Goal: Communication & Community: Answer question/provide support

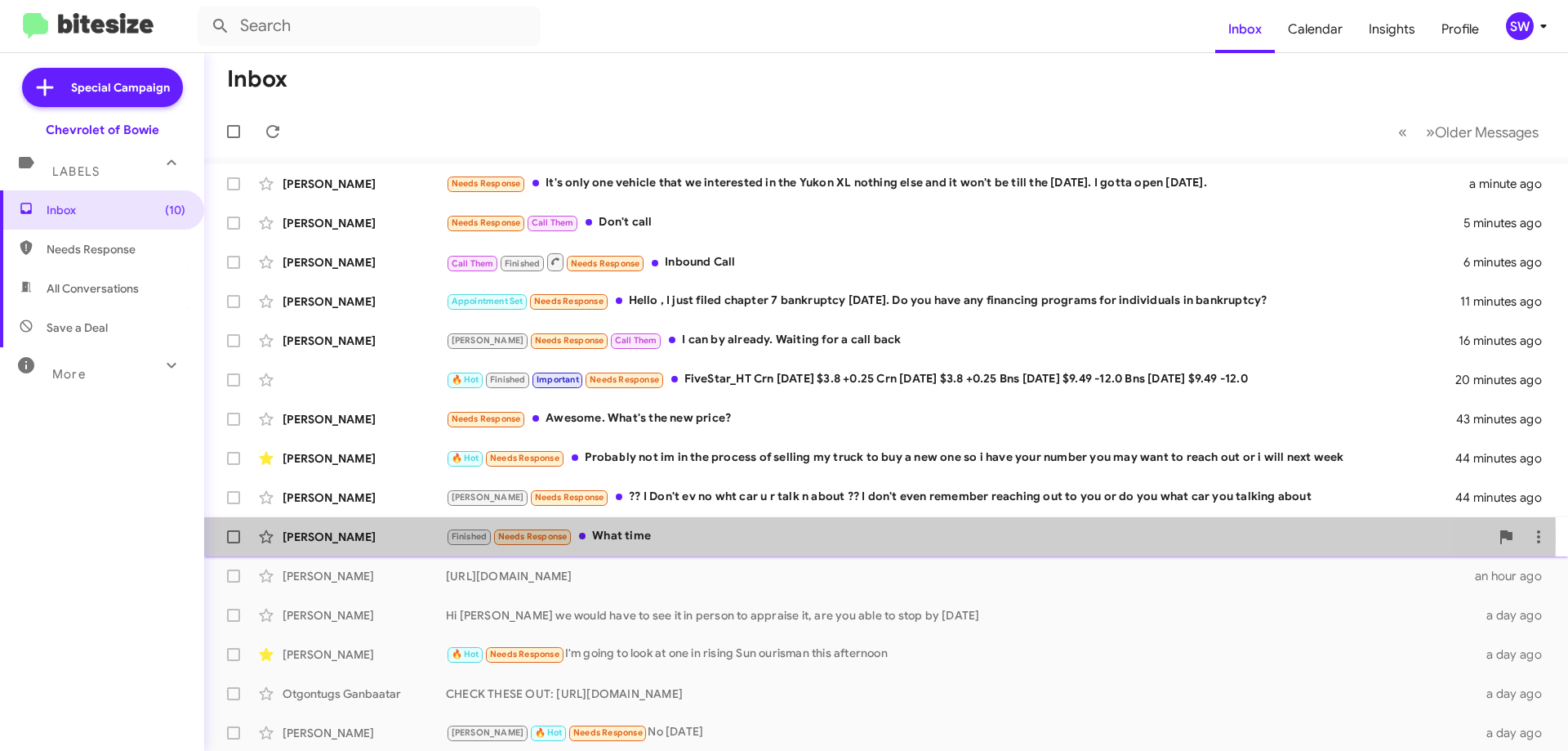
click at [674, 537] on div "Finished Needs Response What time" at bounding box center [967, 536] width 1043 height 19
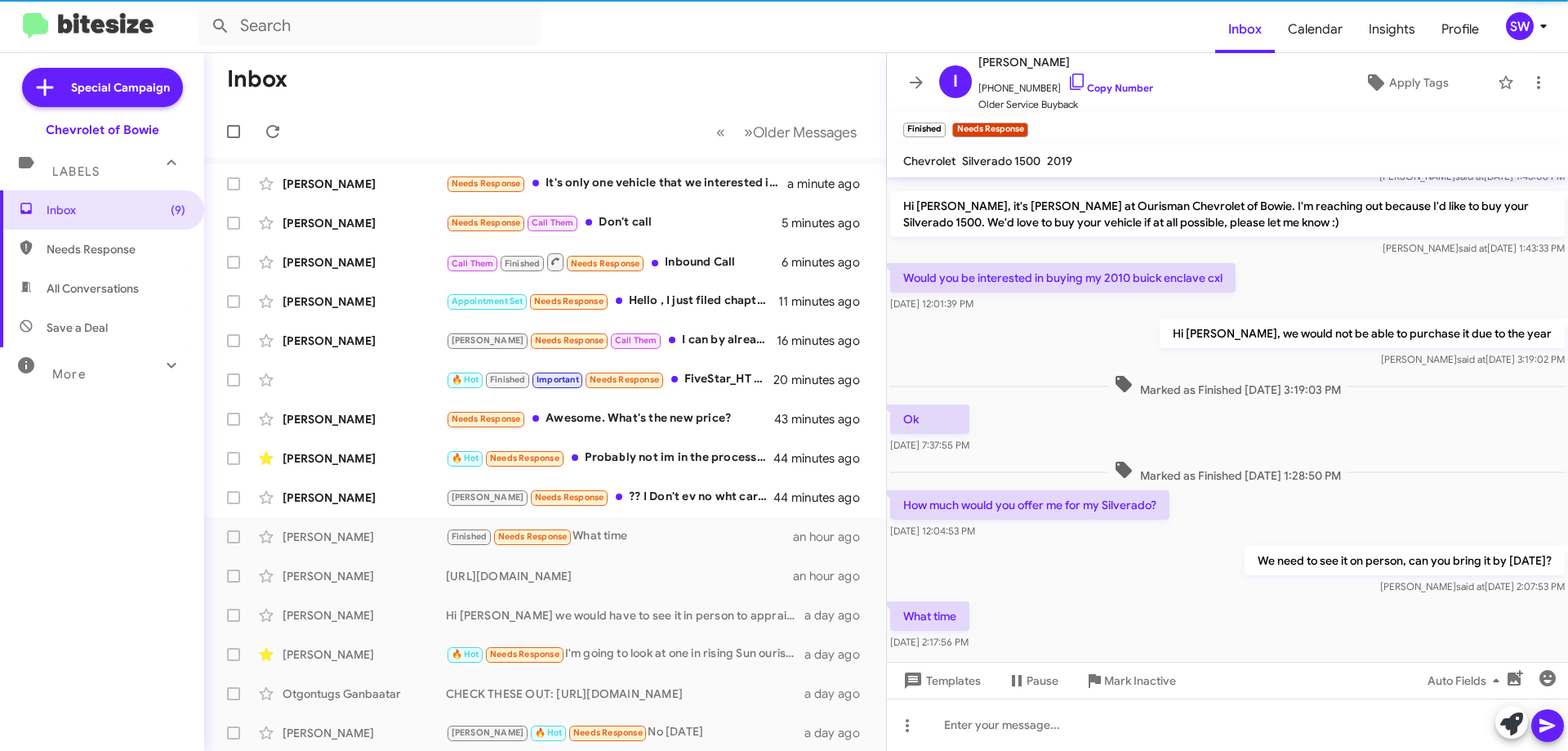
scroll to position [143, 0]
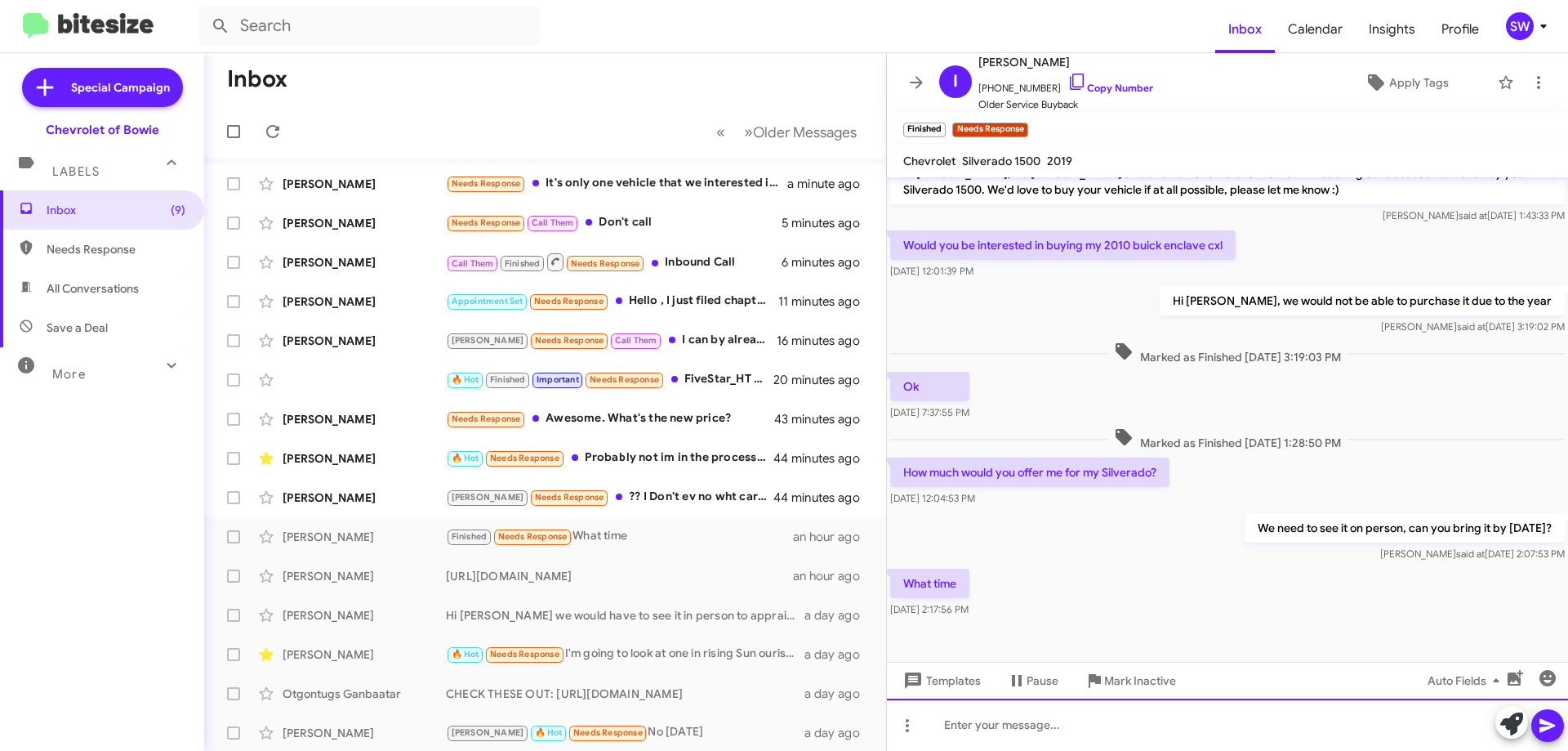
drag, startPoint x: 1117, startPoint y: 727, endPoint x: 1095, endPoint y: 721, distance: 22.8
click at [1116, 725] on div at bounding box center [1227, 724] width 681 height 52
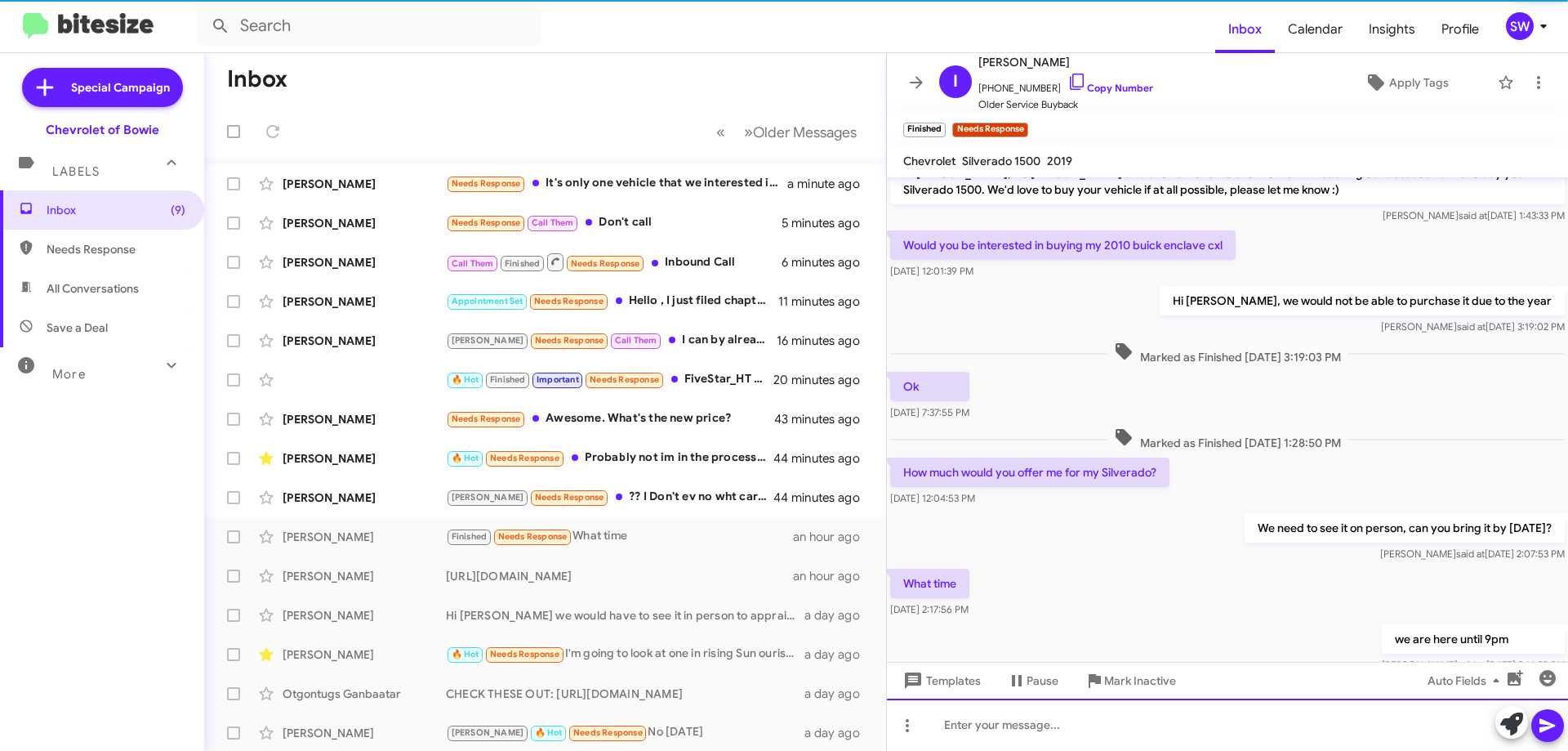
scroll to position [0, 0]
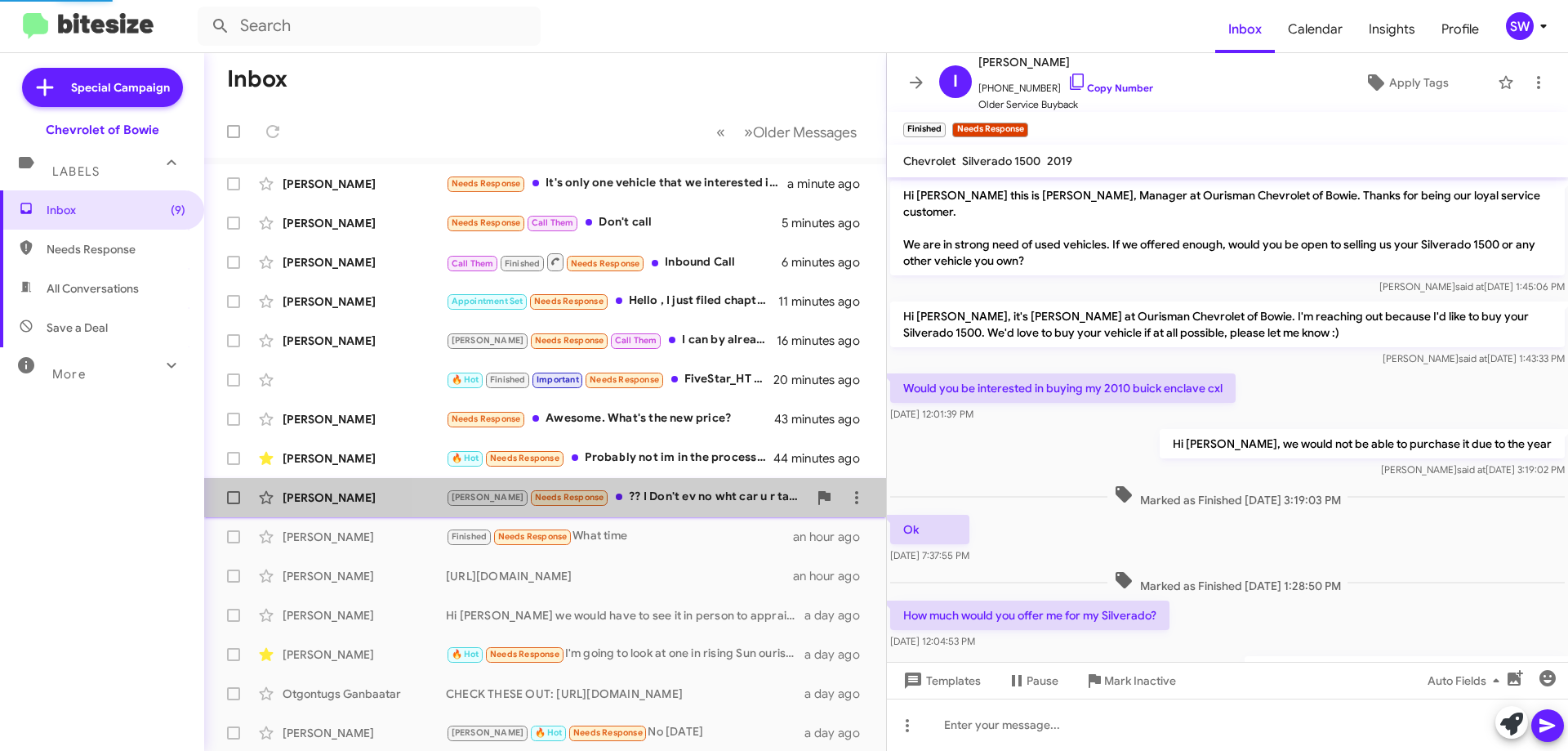
click at [659, 492] on div "[PERSON_NAME] Needs Response ?? I Don't ev no wht car u r talk n about ?? I don…" at bounding box center [627, 496] width 361 height 19
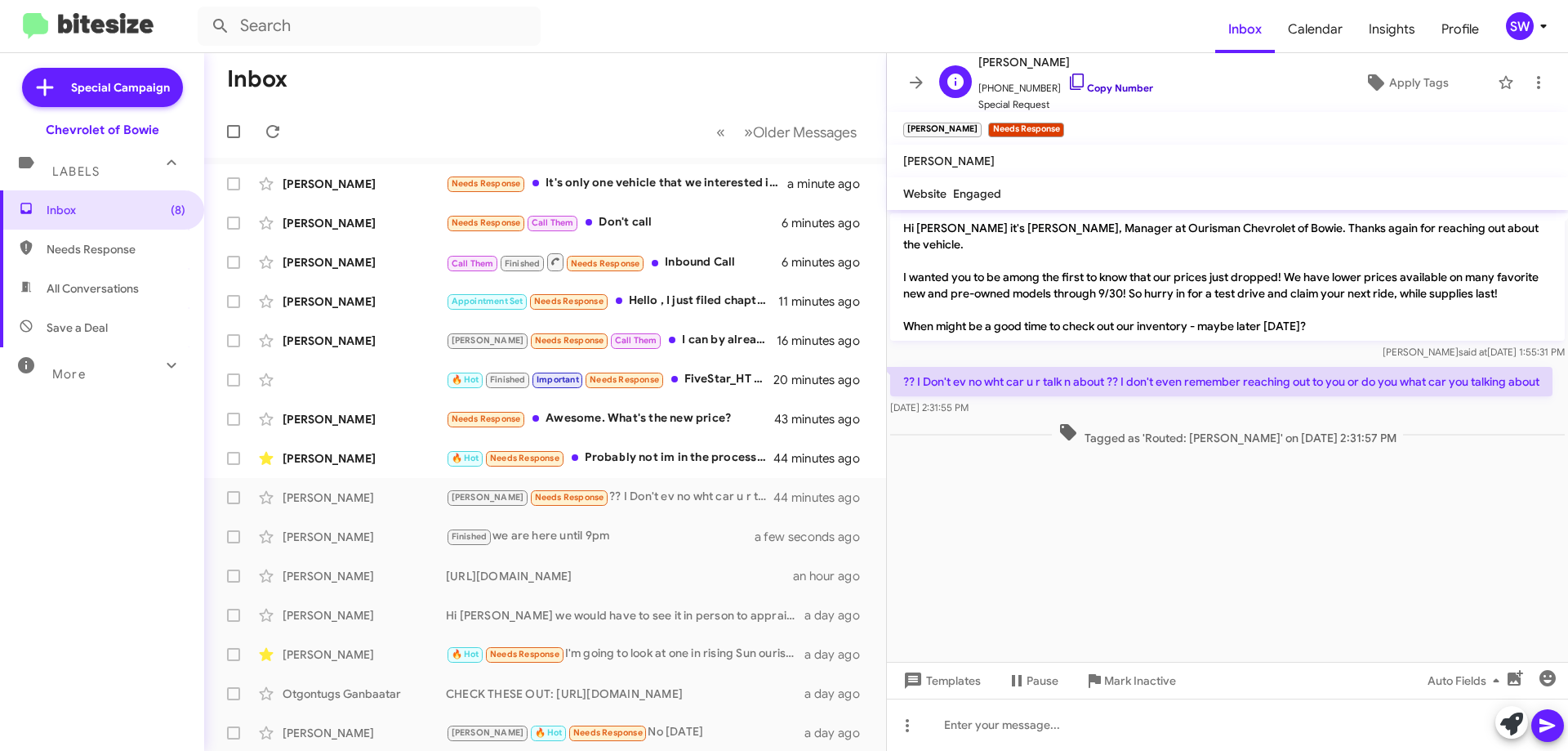
drag, startPoint x: 1061, startPoint y: 78, endPoint x: 1205, endPoint y: 110, distance: 147.5
click at [1067, 79] on icon at bounding box center [1077, 82] width 20 height 20
drag, startPoint x: 1125, startPoint y: 675, endPoint x: 1172, endPoint y: 676, distance: 47.0
click at [1126, 675] on span "Mark Inactive" at bounding box center [1140, 680] width 72 height 29
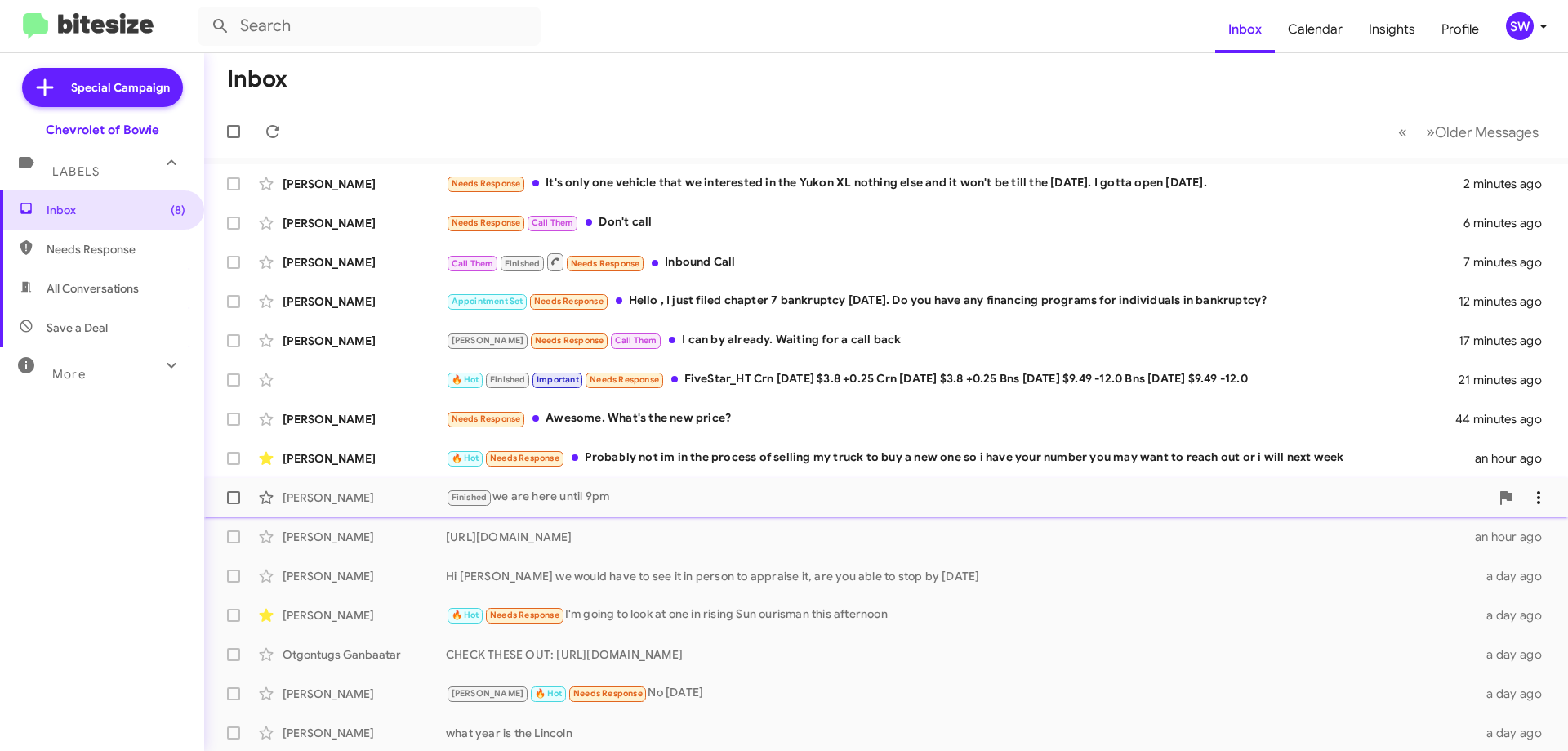
drag, startPoint x: 717, startPoint y: 458, endPoint x: 845, endPoint y: 498, distance: 134.1
click at [719, 459] on div "🔥 Hot Needs Response Probably not im in the process of selling my truck to buy …" at bounding box center [960, 457] width 1029 height 19
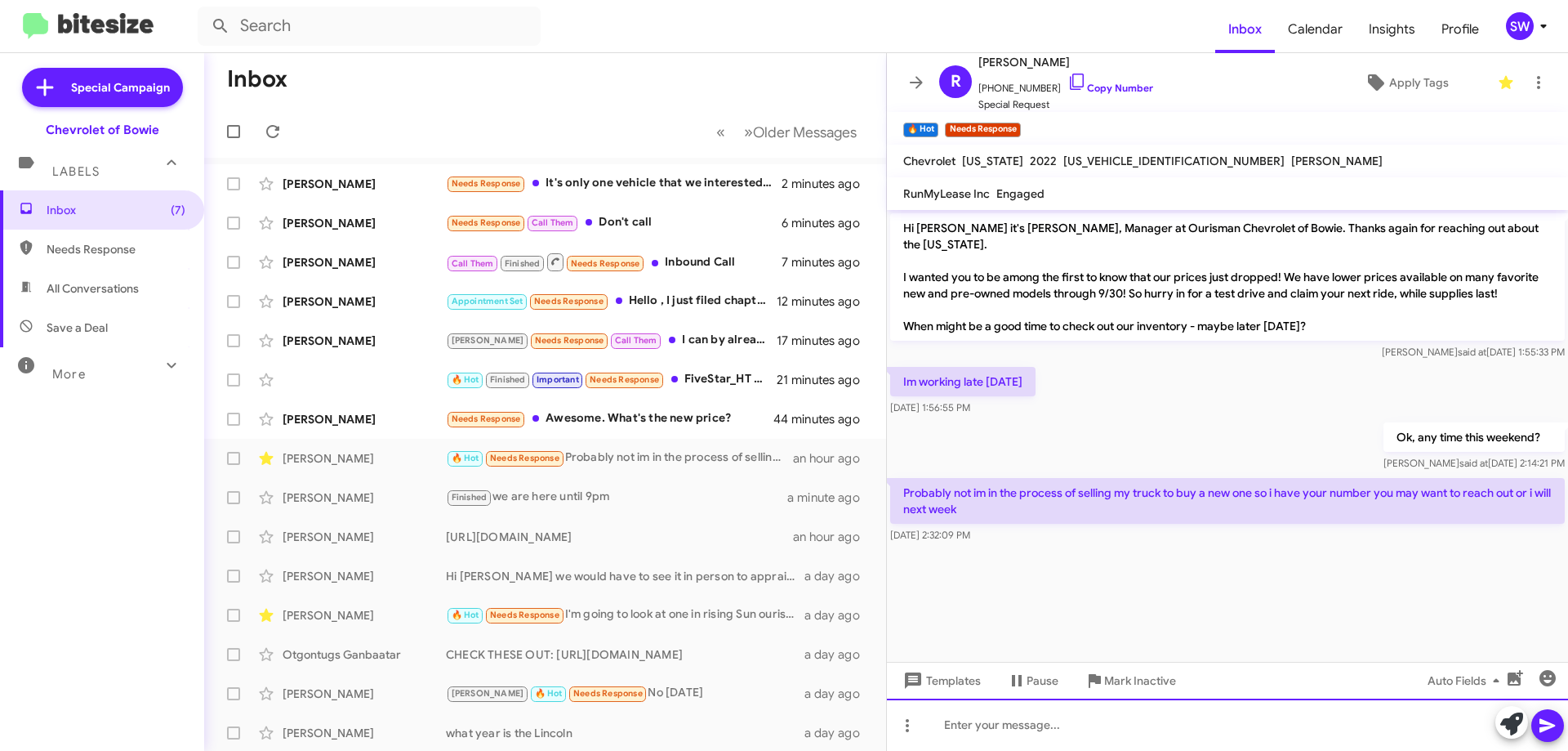
click at [1119, 733] on div at bounding box center [1227, 724] width 681 height 52
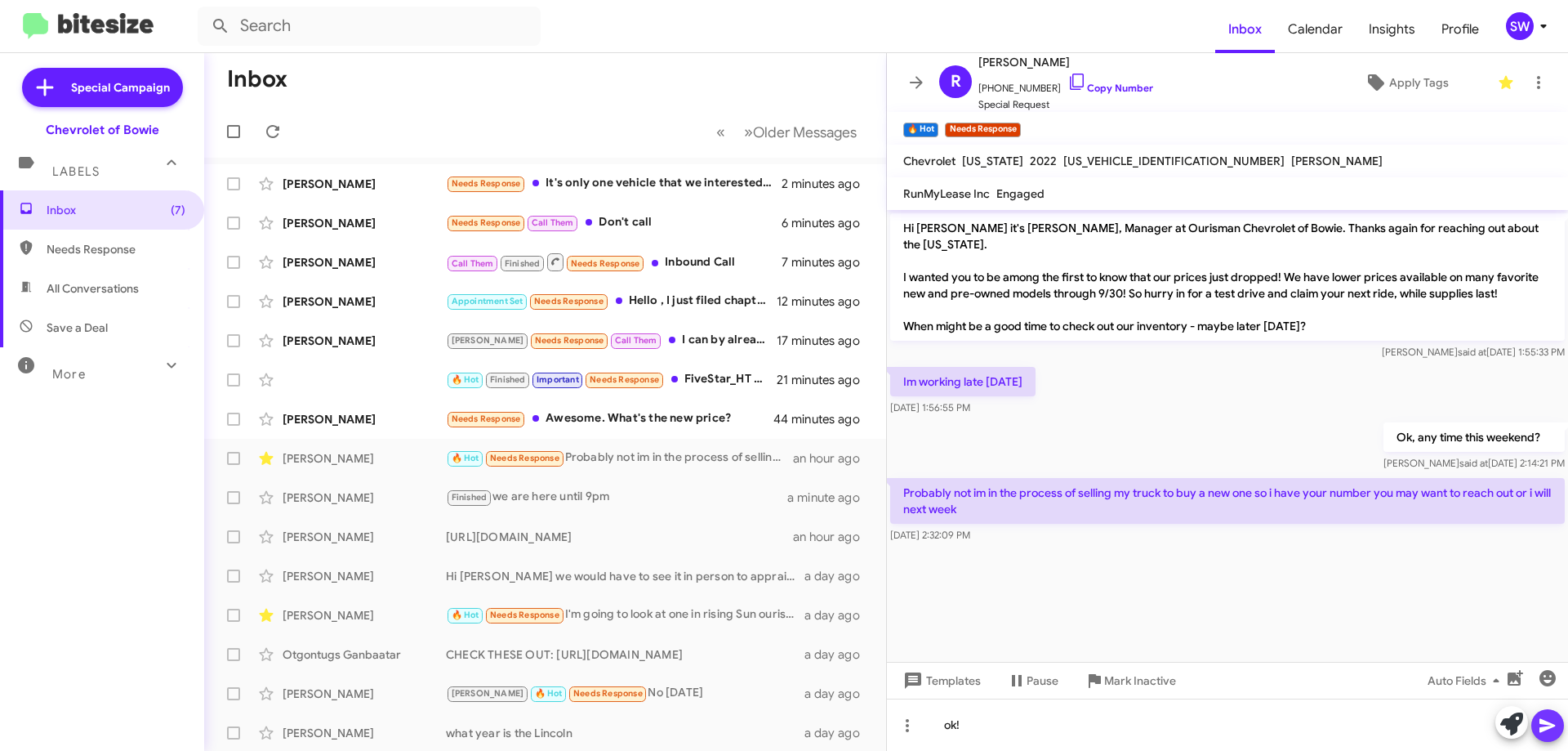
drag, startPoint x: 1555, startPoint y: 726, endPoint x: 1543, endPoint y: 726, distance: 12.0
click at [1555, 726] on icon at bounding box center [1547, 726] width 20 height 20
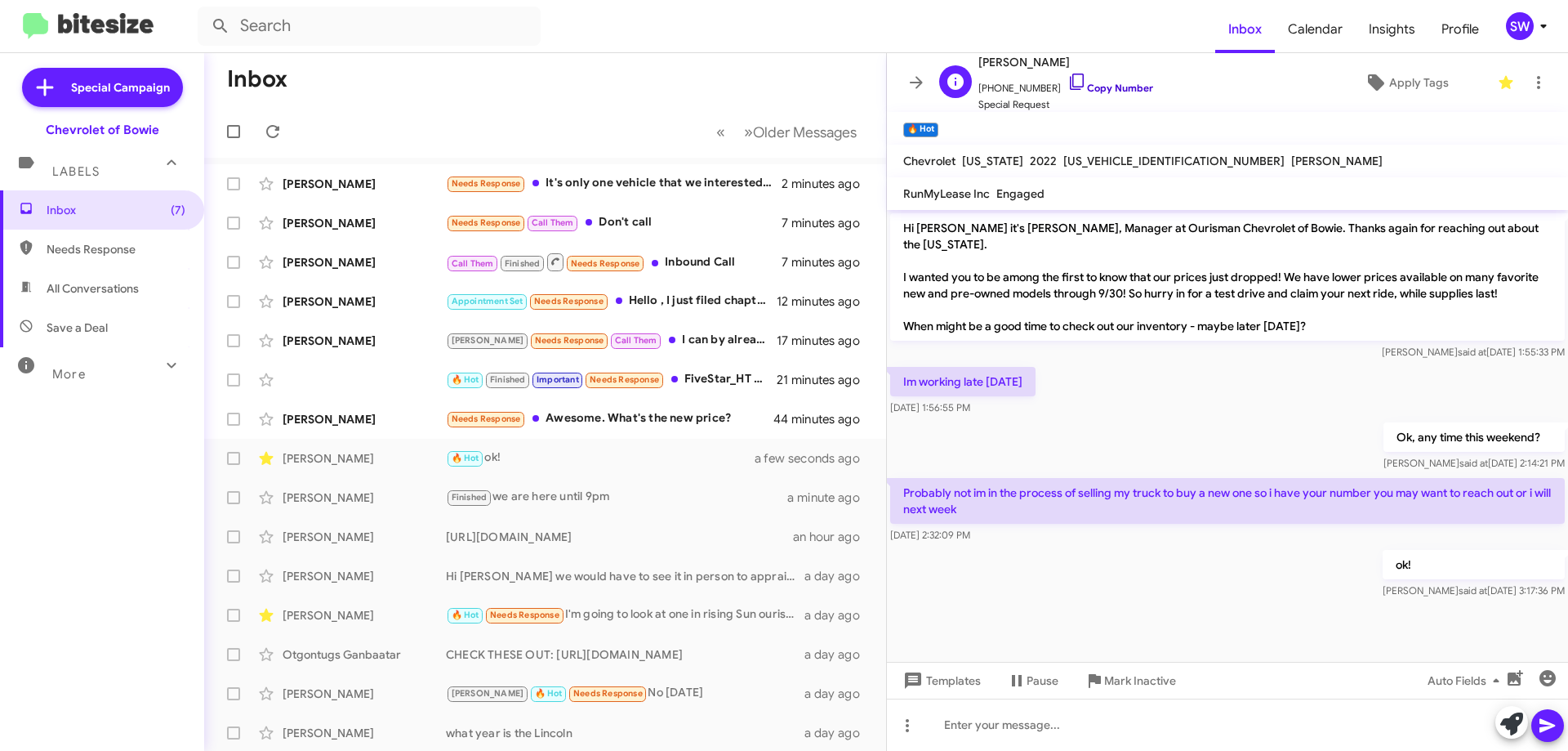
click at [1067, 76] on icon at bounding box center [1077, 82] width 20 height 20
drag, startPoint x: 1108, startPoint y: 683, endPoint x: 1118, endPoint y: 678, distance: 11.2
click at [1111, 680] on span "Mark Inactive" at bounding box center [1140, 680] width 72 height 29
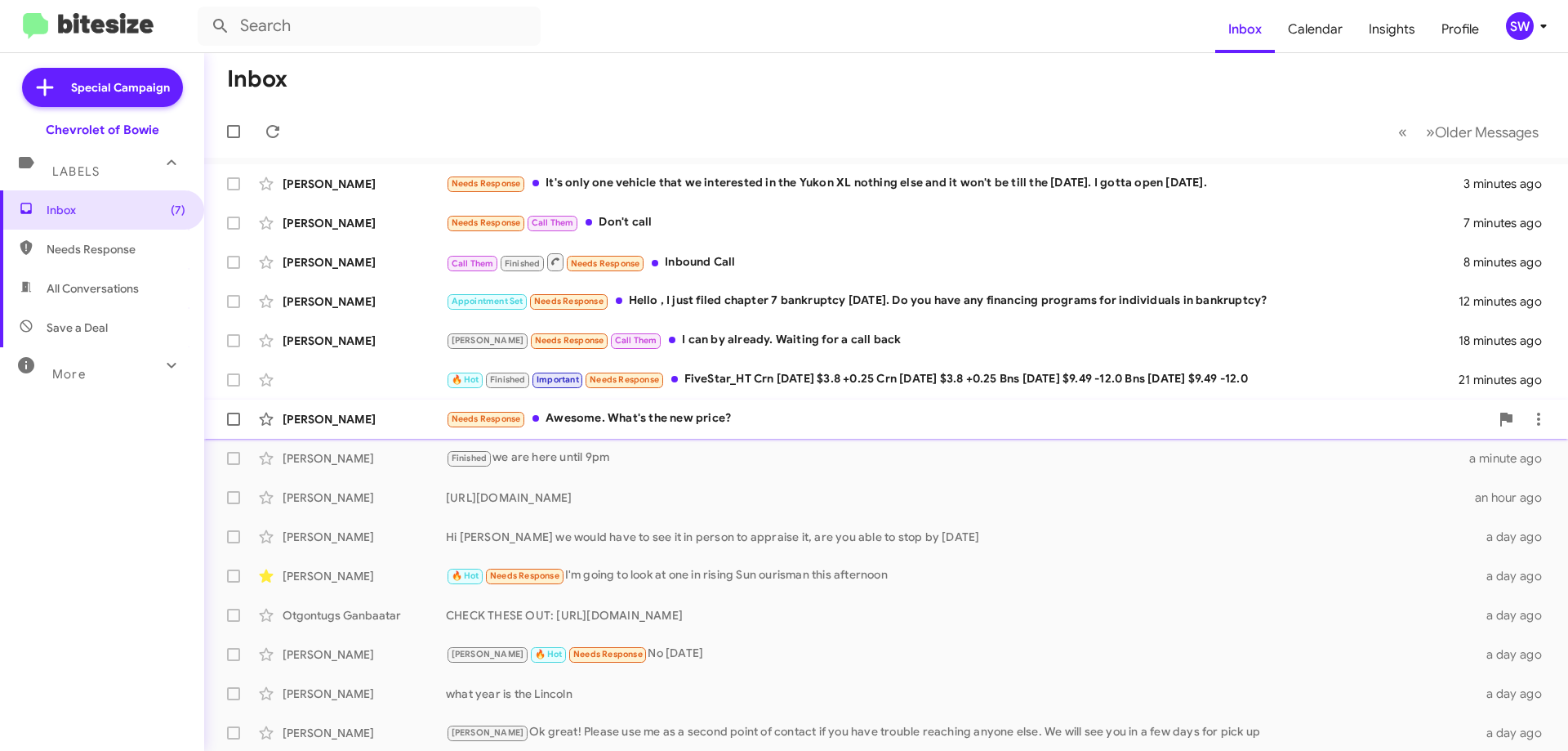
drag, startPoint x: 618, startPoint y: 419, endPoint x: 744, endPoint y: 424, distance: 126.1
click at [626, 413] on div "Needs Response Awesome. What's the new price?" at bounding box center [967, 418] width 1043 height 19
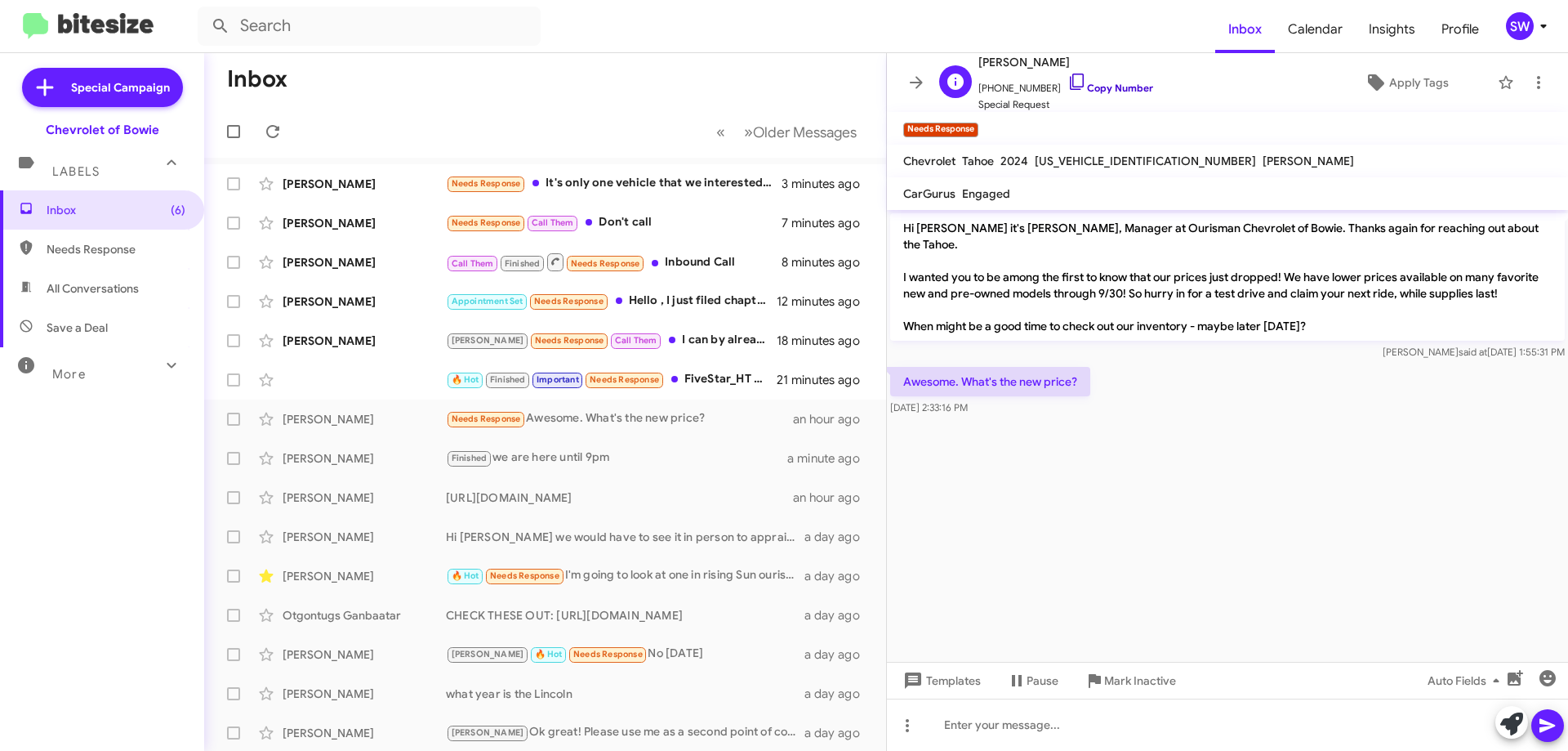
click at [1067, 80] on icon at bounding box center [1077, 82] width 20 height 20
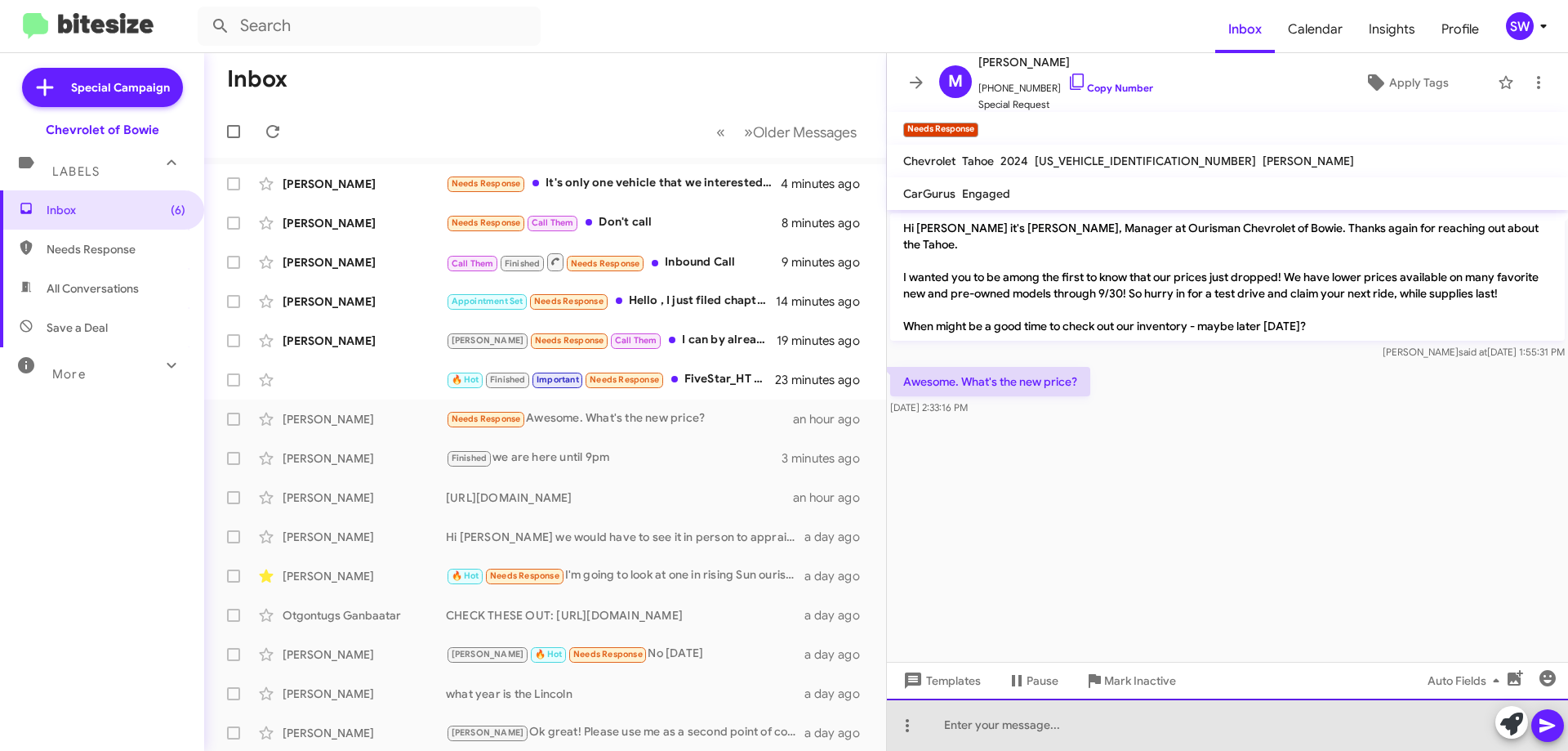
click at [1054, 729] on div at bounding box center [1227, 724] width 681 height 52
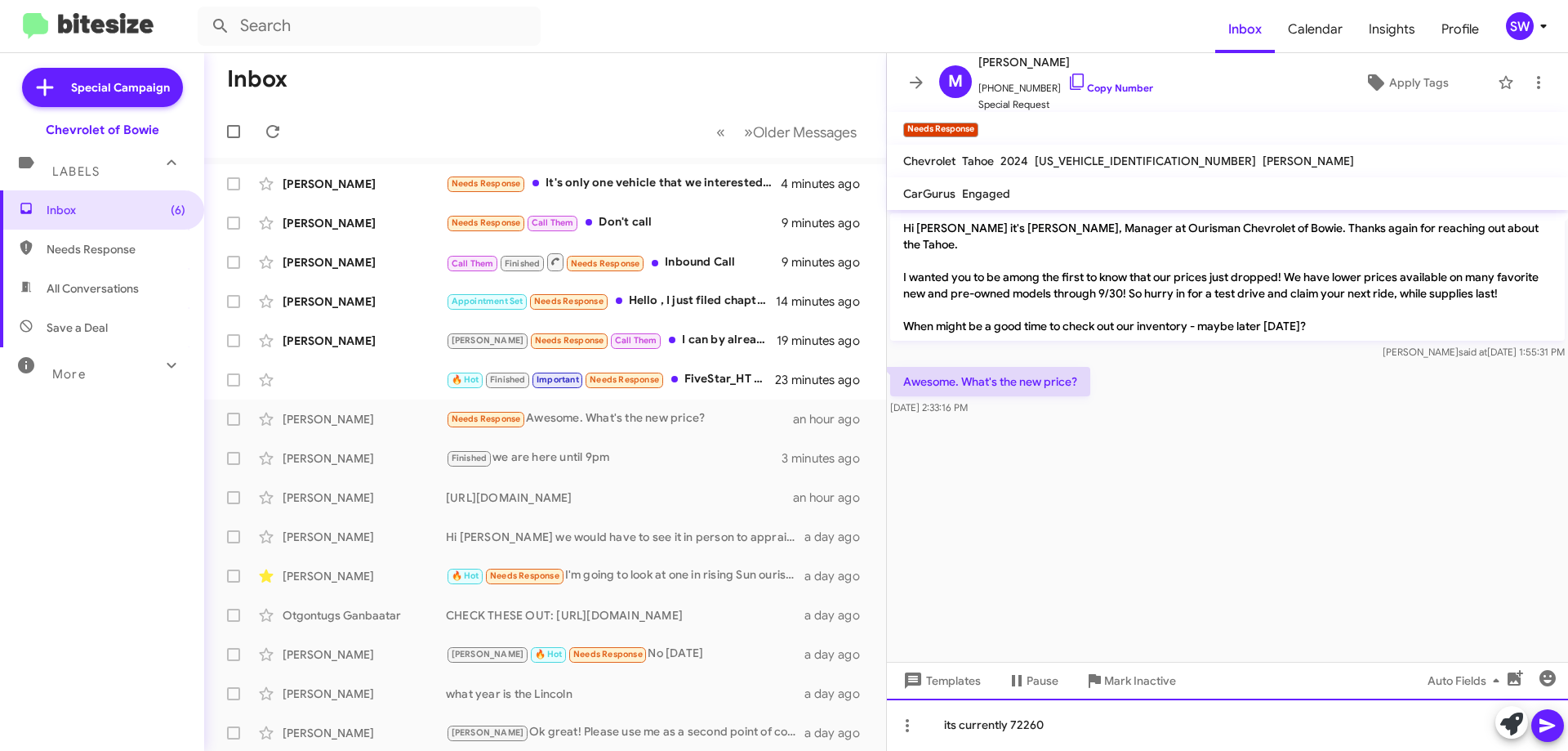
click at [1012, 730] on div "its currently 72260" at bounding box center [1227, 724] width 681 height 52
drag, startPoint x: 1025, startPoint y: 725, endPoint x: 1039, endPoint y: 737, distance: 18.4
click at [1025, 727] on div "its currently $72260" at bounding box center [1227, 724] width 681 height 52
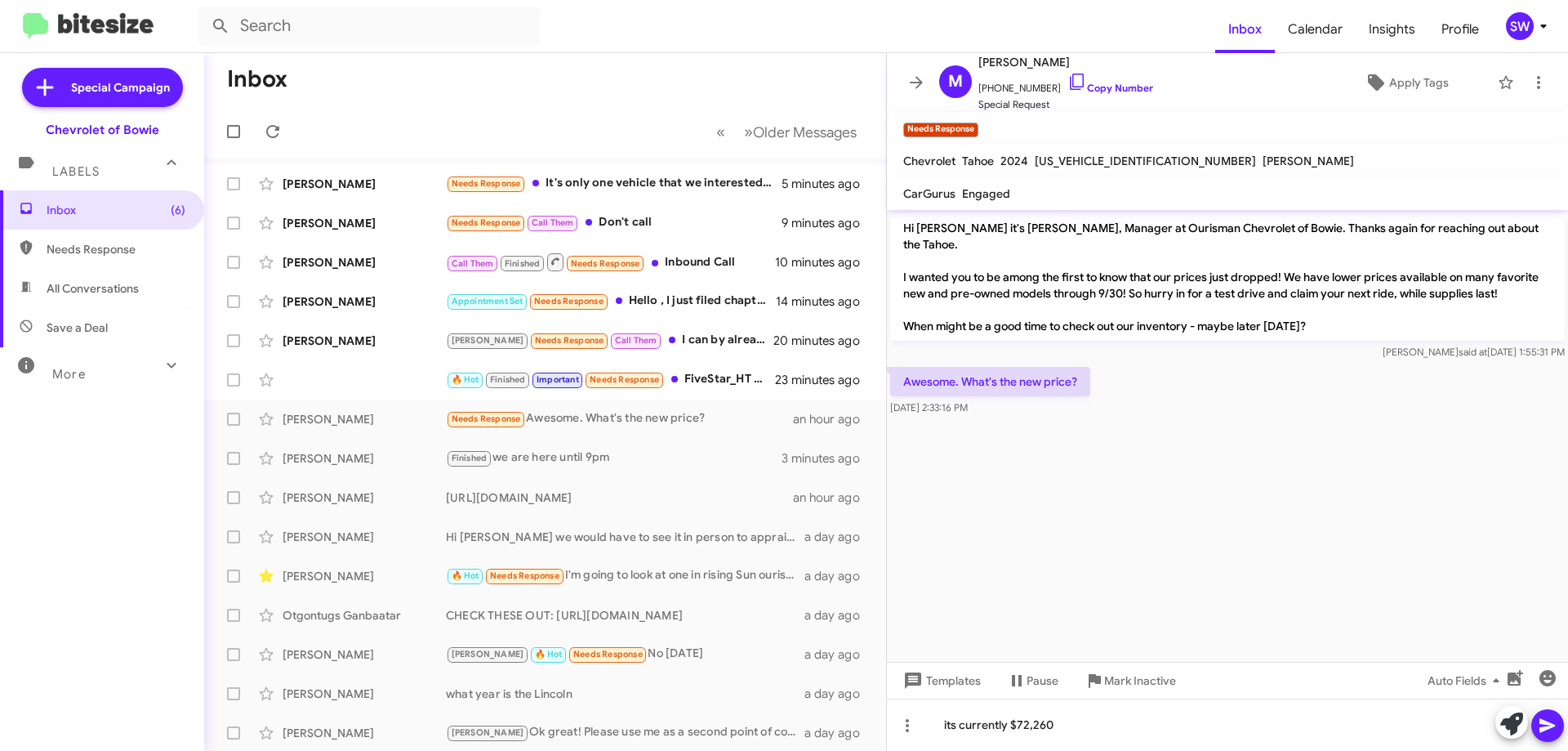
click at [1548, 721] on icon at bounding box center [1547, 726] width 20 height 20
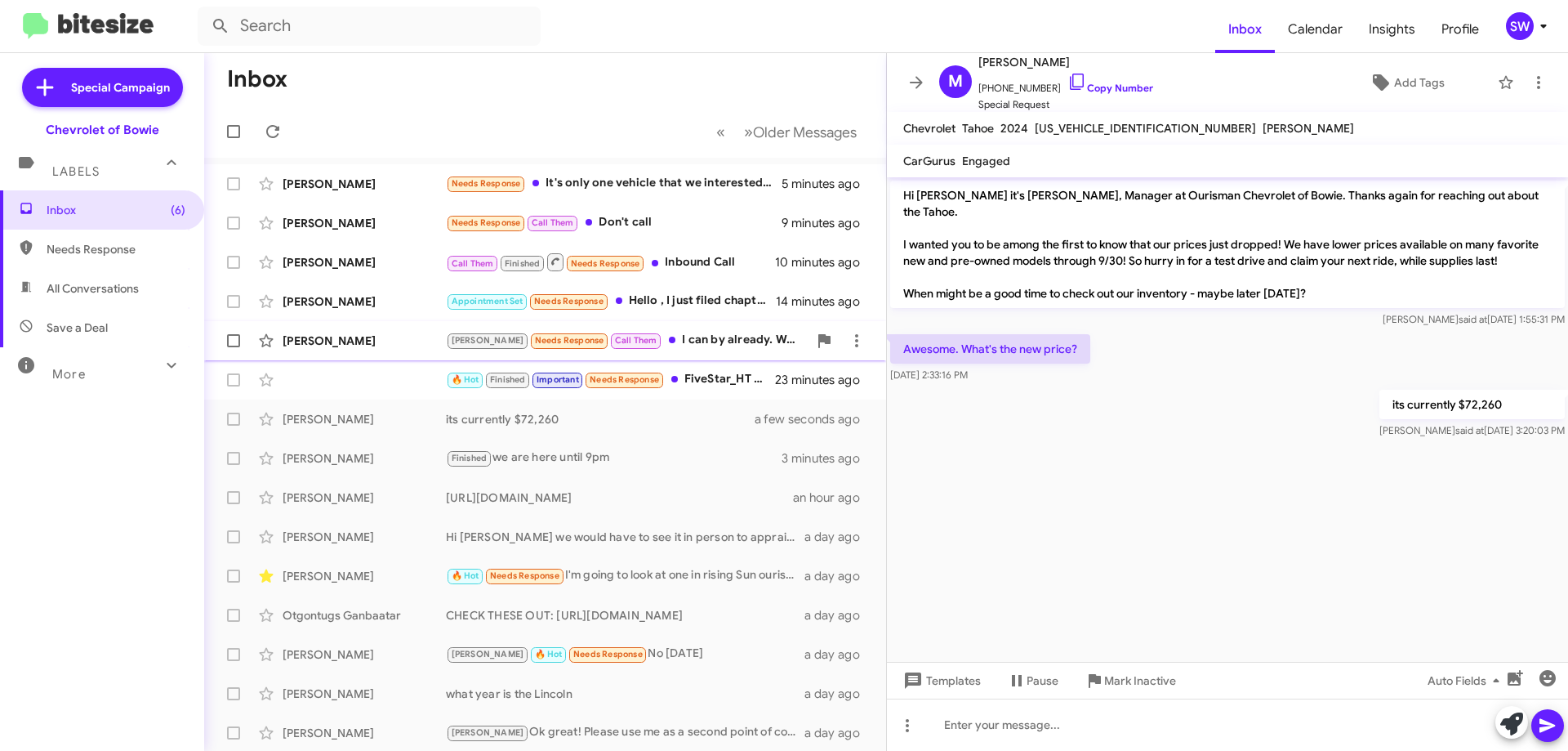
click at [679, 342] on div "[PERSON_NAME] Needs Response Call Them I can by already. Waiting for a call back" at bounding box center [627, 340] width 361 height 19
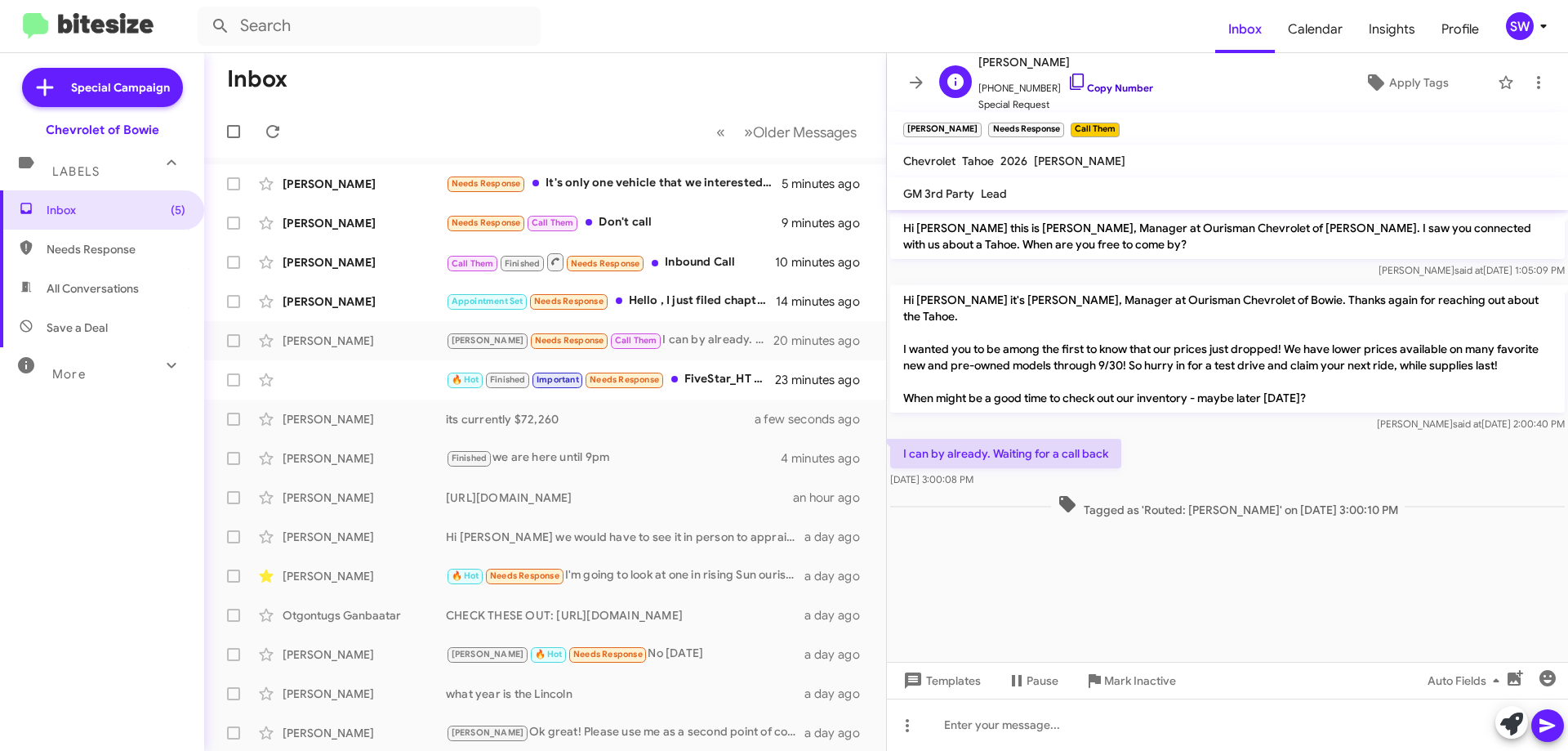
drag, startPoint x: 1056, startPoint y: 84, endPoint x: 1159, endPoint y: 110, distance: 106.2
click at [1067, 85] on icon at bounding box center [1077, 82] width 20 height 20
drag, startPoint x: 1111, startPoint y: 679, endPoint x: 1155, endPoint y: 662, distance: 47.2
click at [1111, 678] on span "Mark Inactive" at bounding box center [1140, 680] width 72 height 29
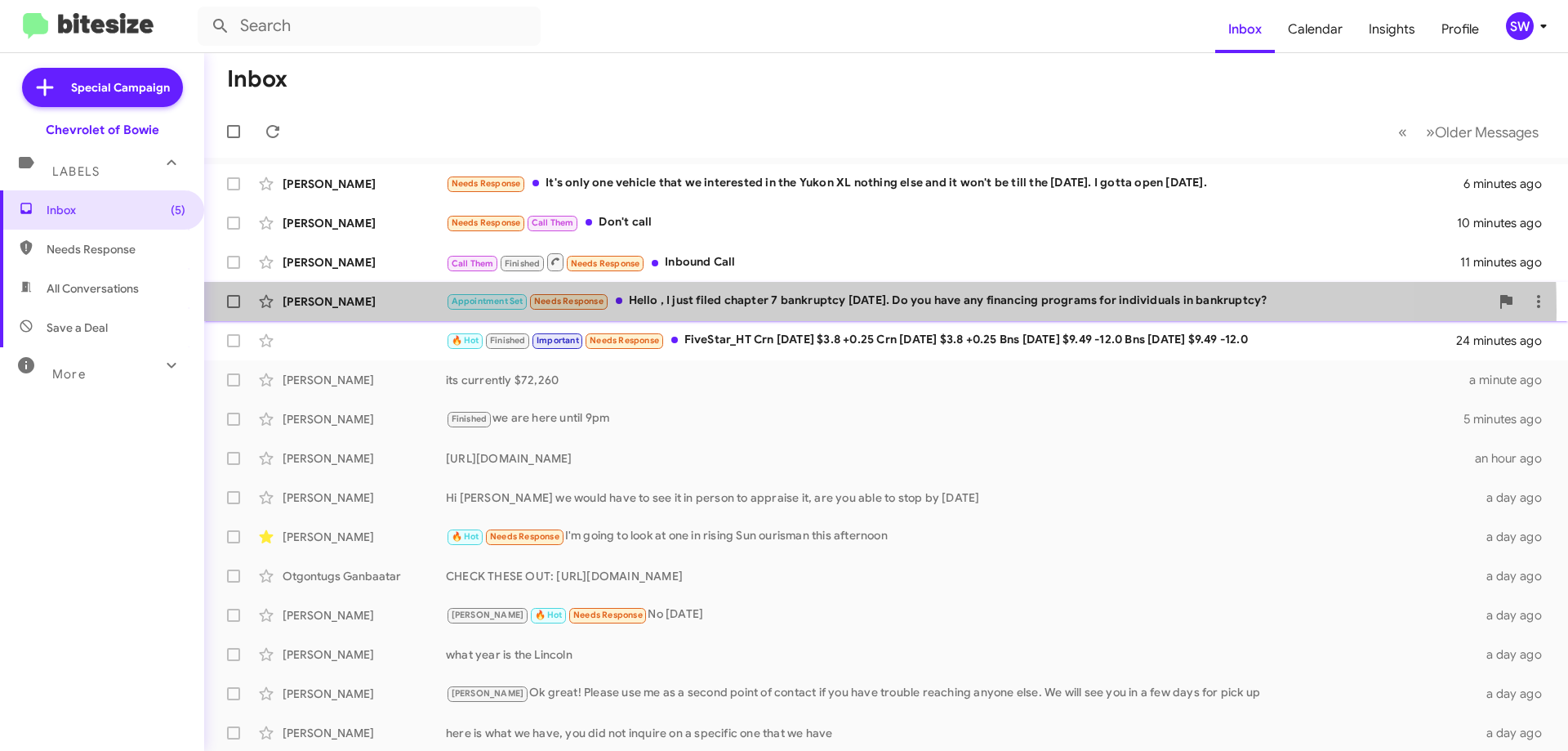
click at [759, 311] on div "Appointment Set Needs Response Hello , I just filed chapter 7 bankruptcy [DATE]…" at bounding box center [967, 301] width 1043 height 19
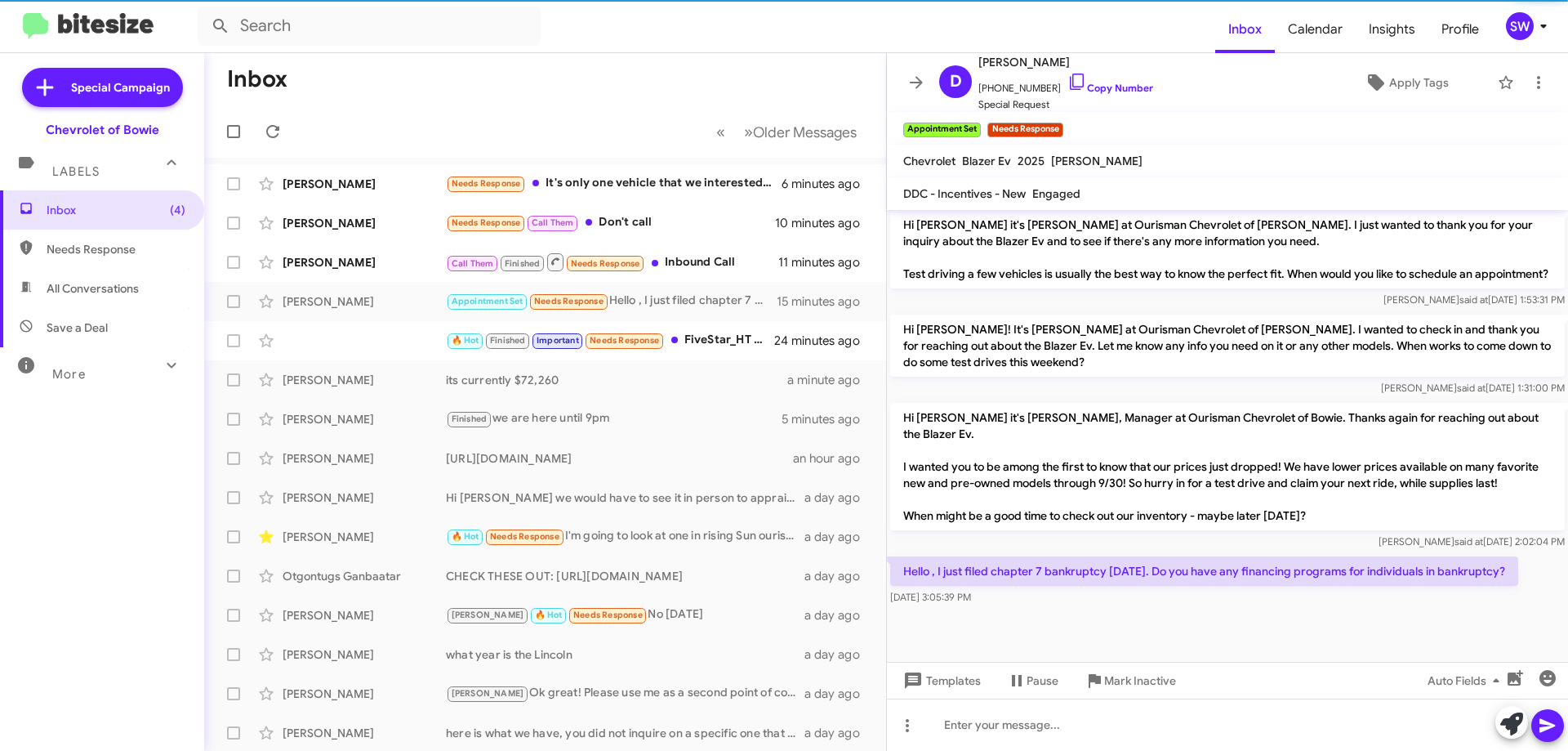
scroll to position [903, 0]
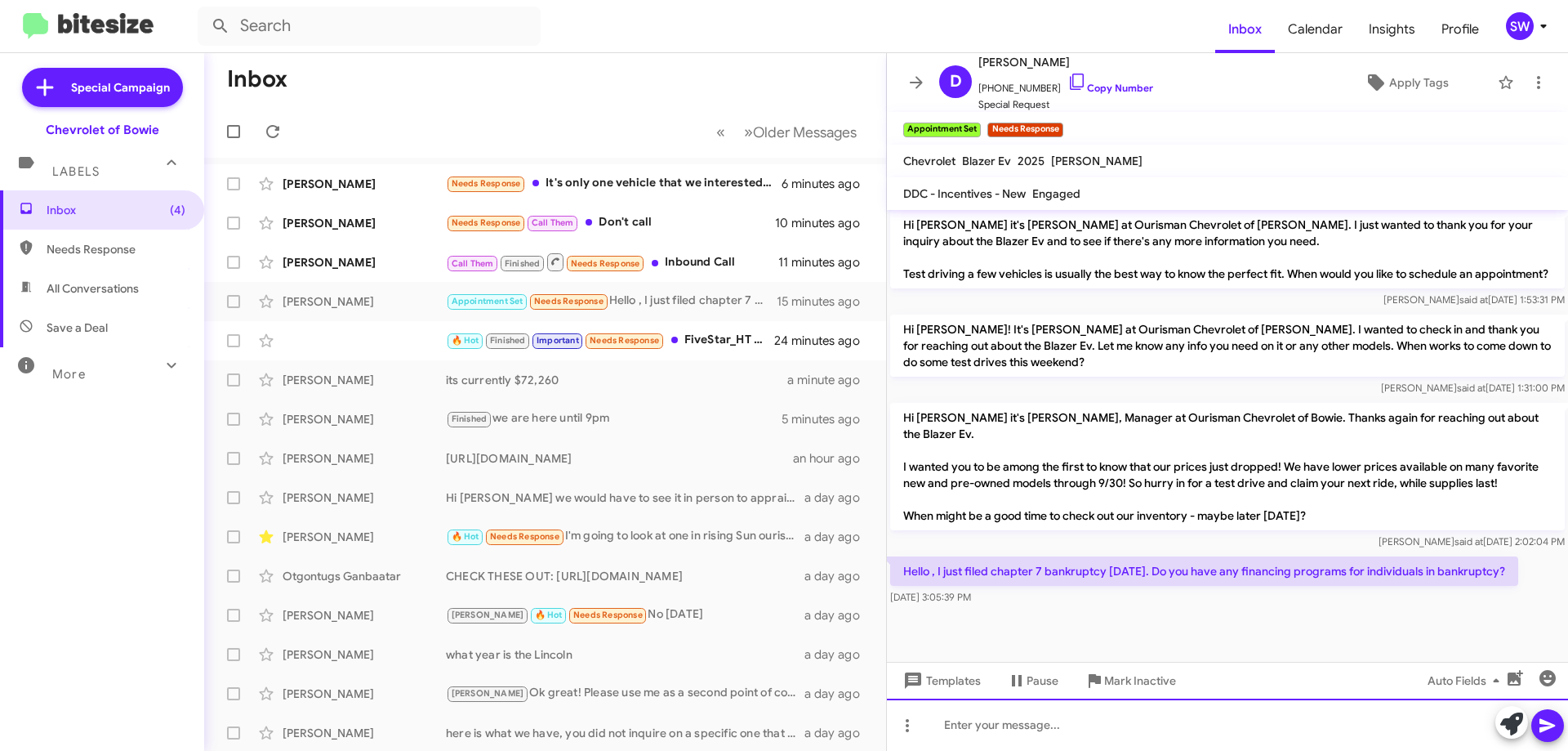
click at [1103, 729] on div at bounding box center [1227, 724] width 681 height 52
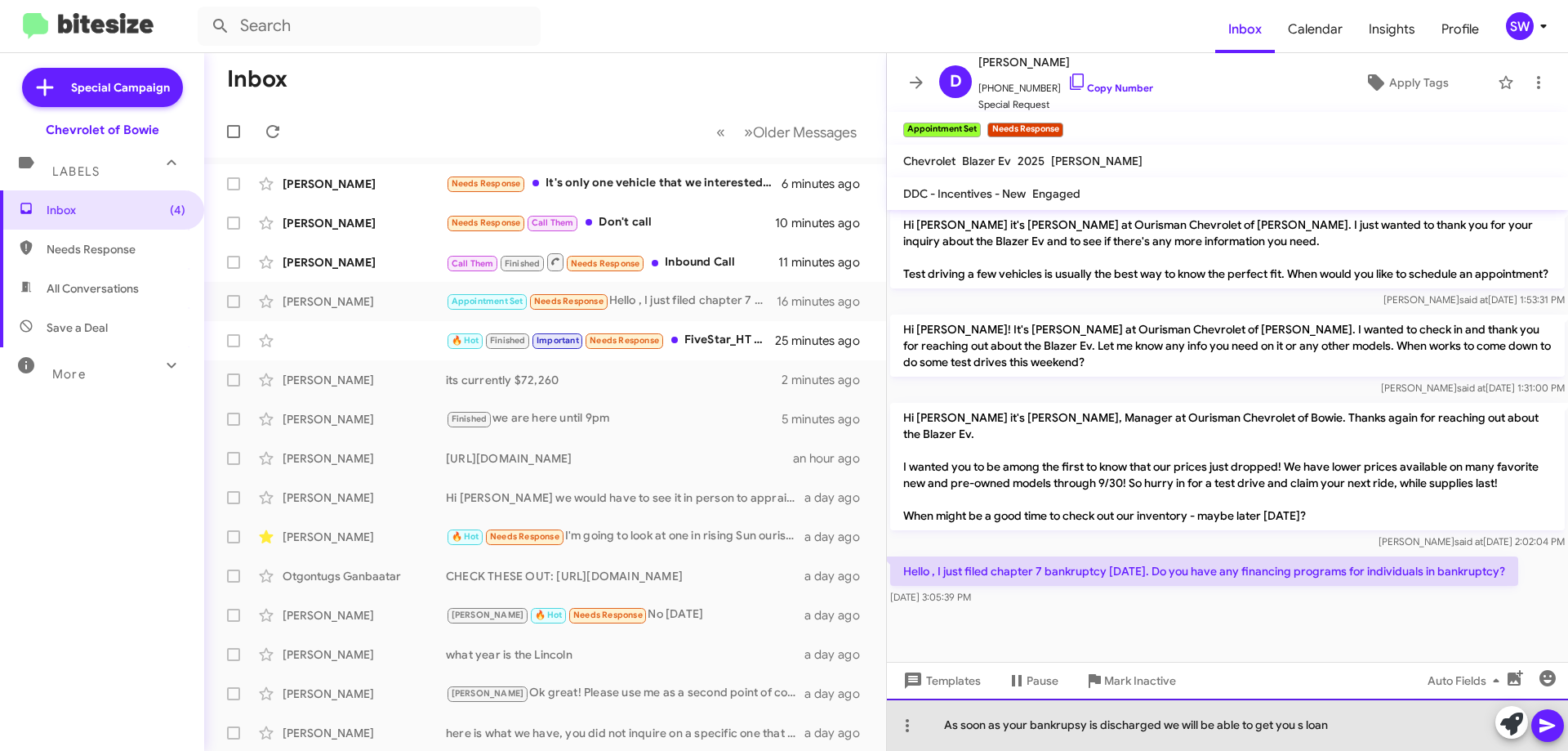
drag, startPoint x: 1076, startPoint y: 737, endPoint x: 1068, endPoint y: 725, distance: 14.4
drag, startPoint x: 1344, startPoint y: 730, endPoint x: 1425, endPoint y: 728, distance: 81.0
click at [1348, 728] on div "As soon as your bankruptcy is discharged we will be able to get you s loan" at bounding box center [1227, 724] width 681 height 52
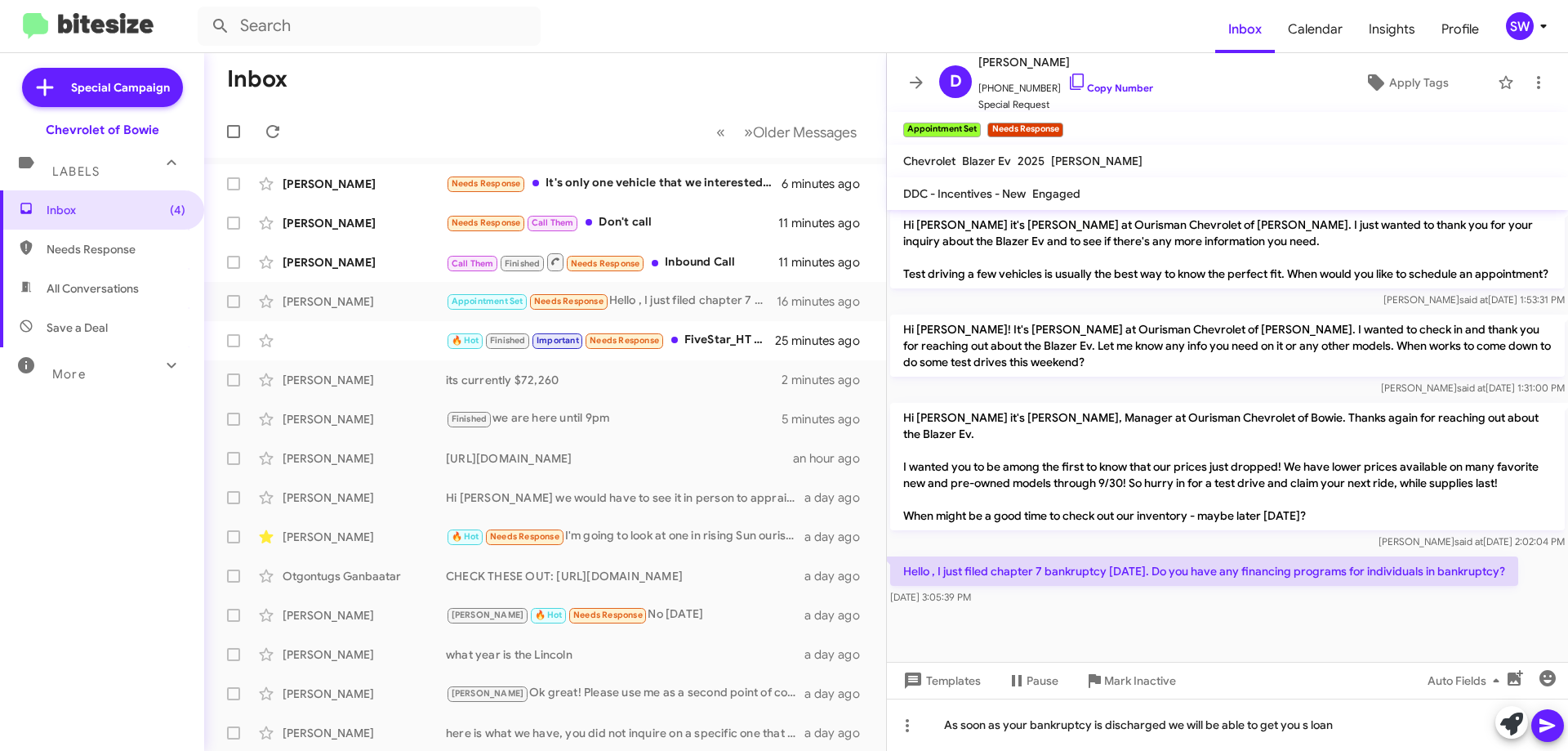
click at [1546, 721] on icon at bounding box center [1547, 726] width 20 height 20
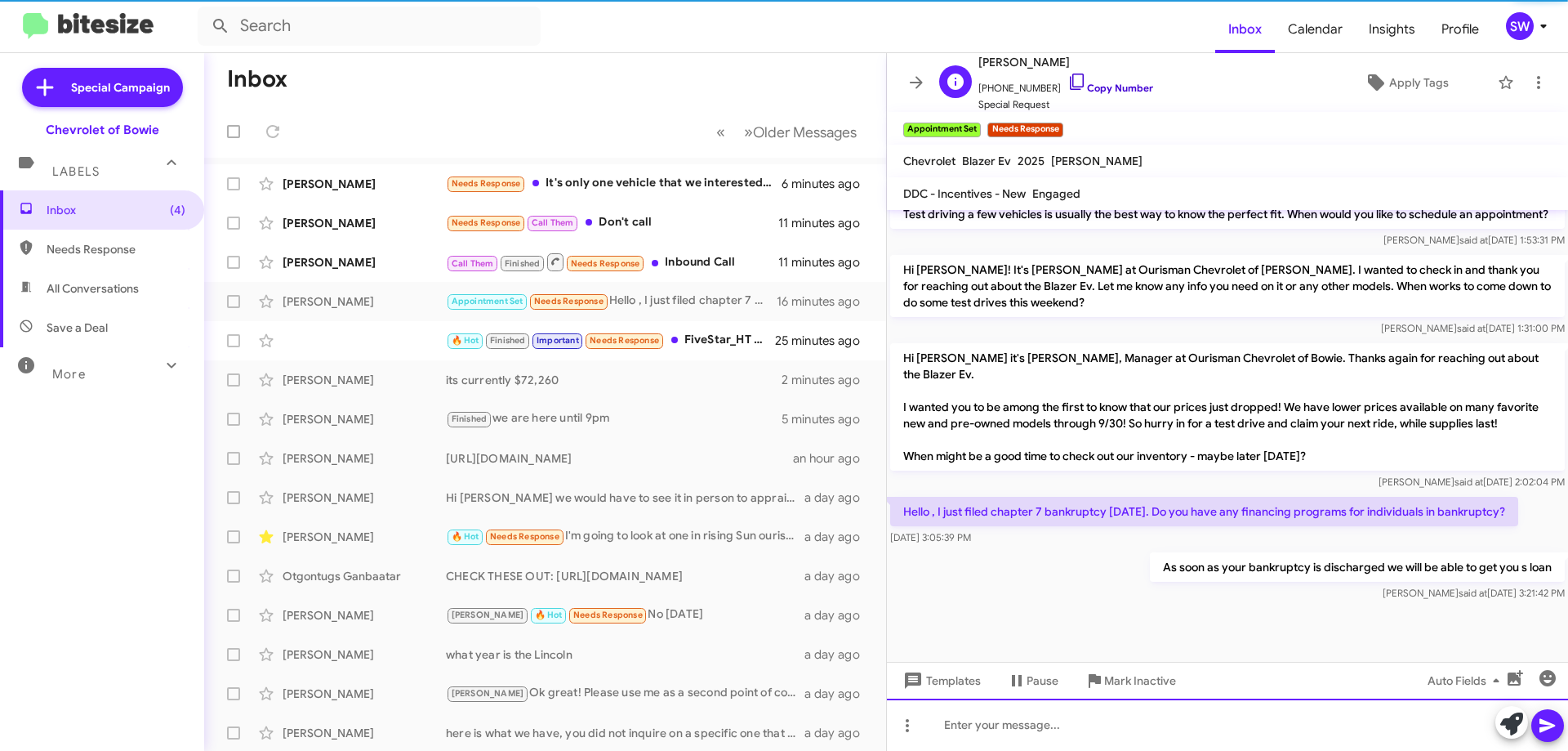
scroll to position [963, 0]
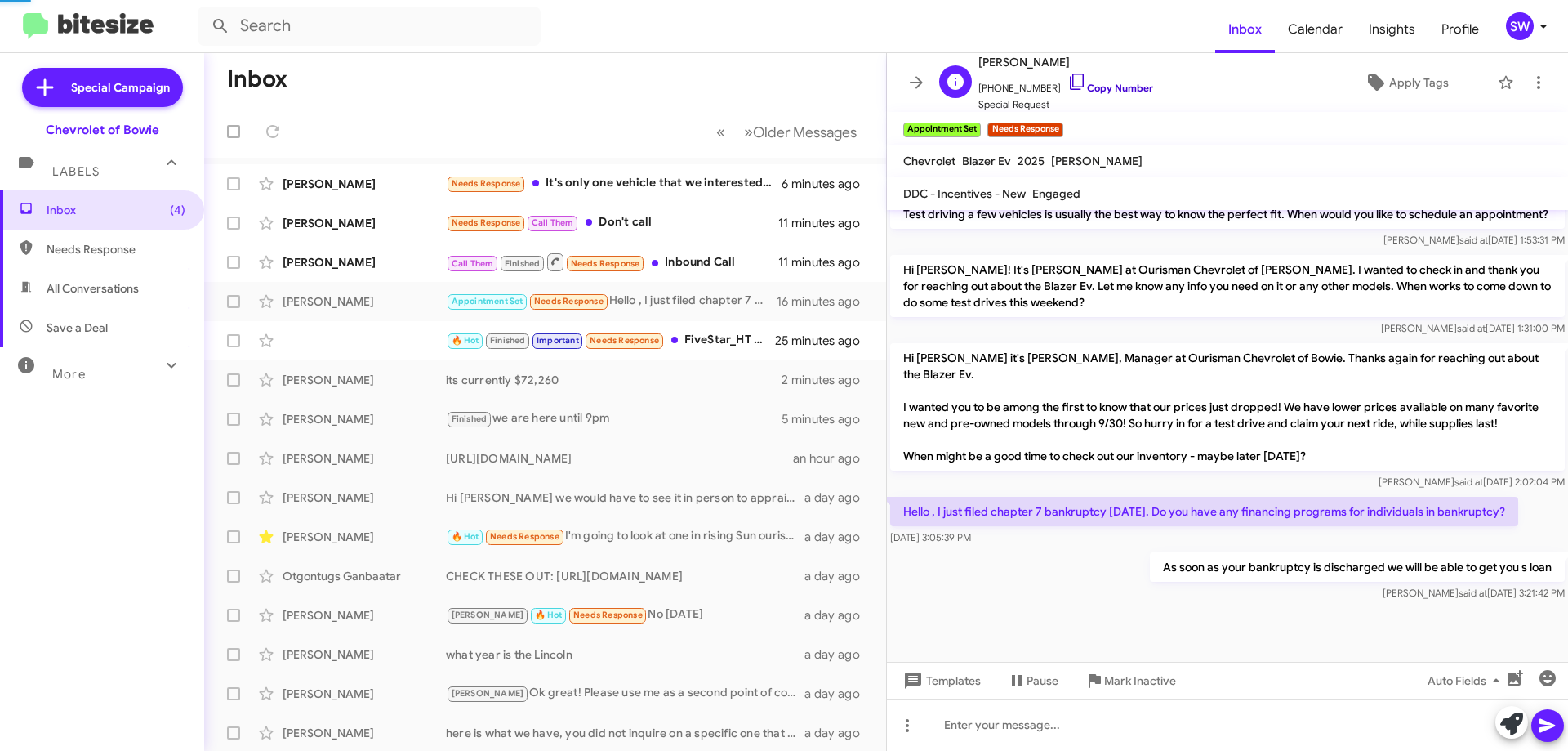
click at [1067, 86] on icon at bounding box center [1077, 82] width 20 height 20
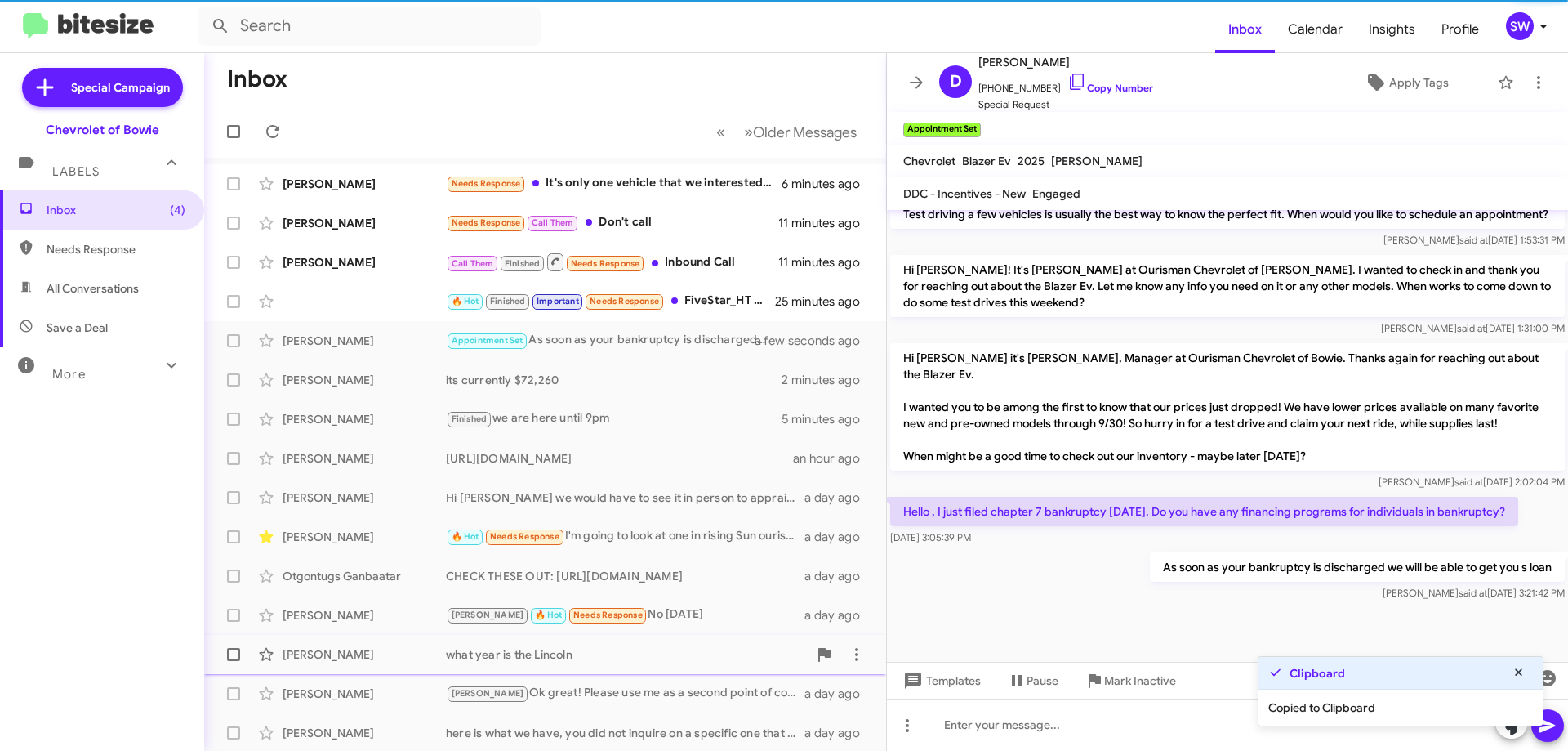
drag, startPoint x: 1140, startPoint y: 688, endPoint x: 1153, endPoint y: 656, distance: 34.5
click at [1139, 688] on span "Mark Inactive" at bounding box center [1140, 680] width 72 height 29
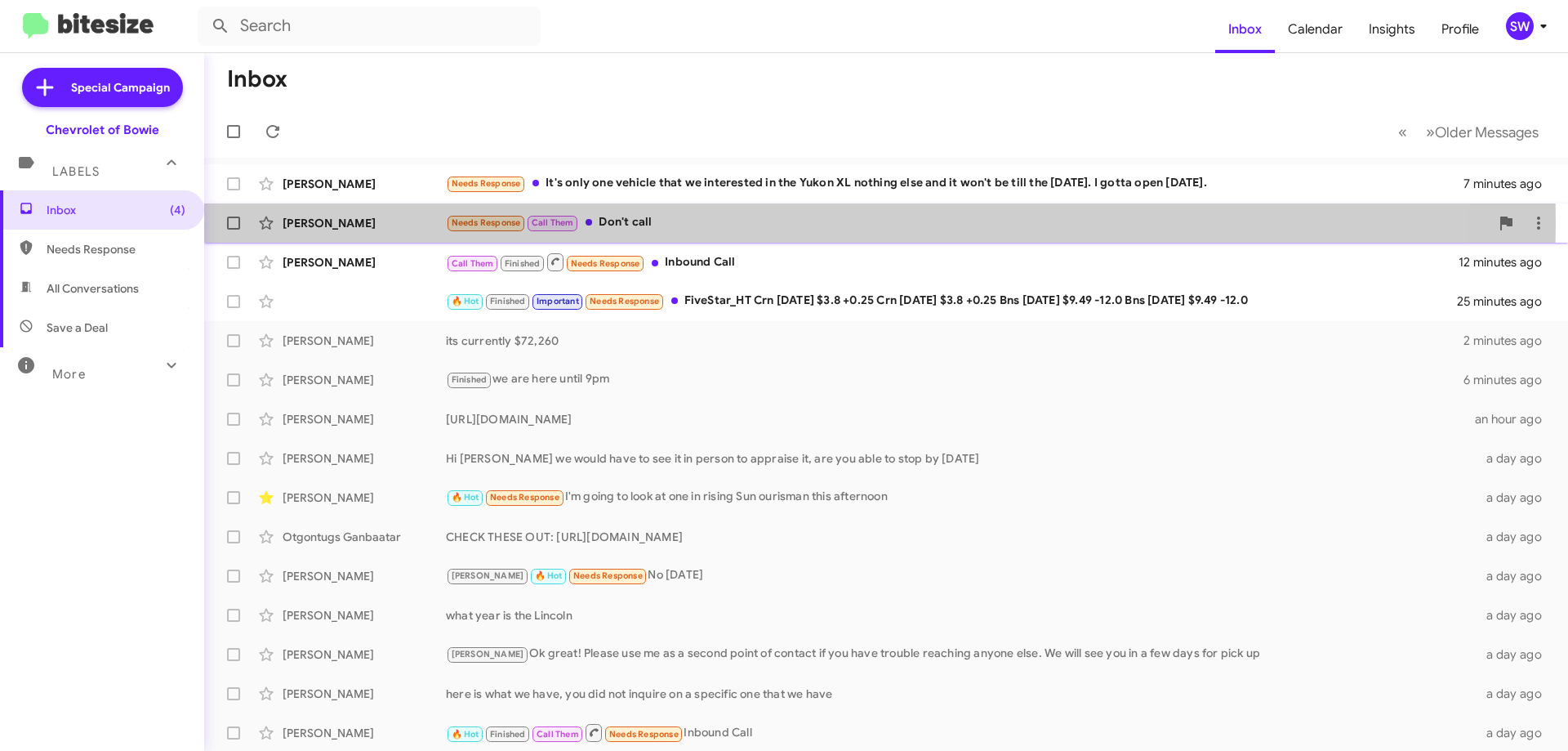
click at [682, 223] on div "Needs Response Call Them Don't call" at bounding box center [967, 223] width 1043 height 19
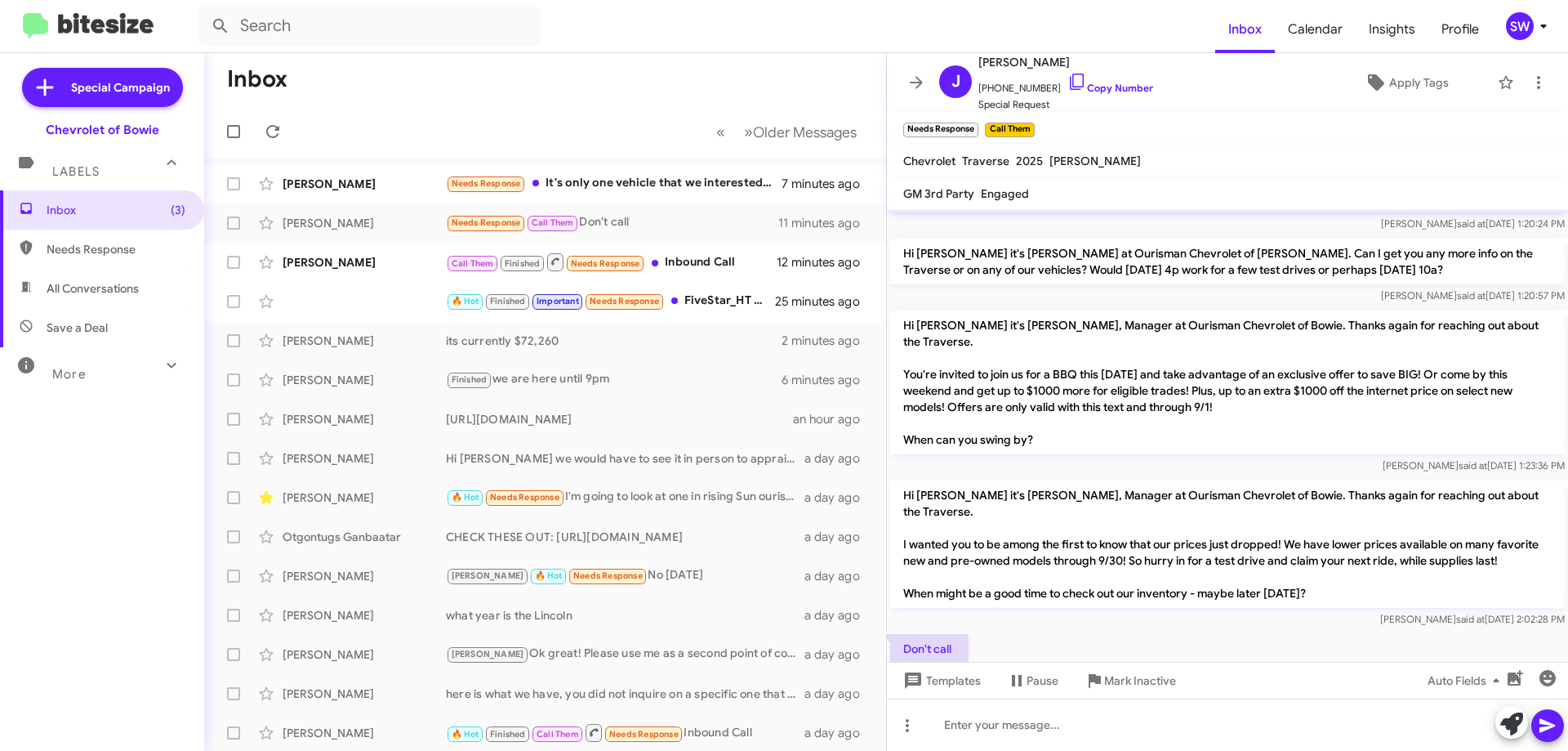
scroll to position [92, 0]
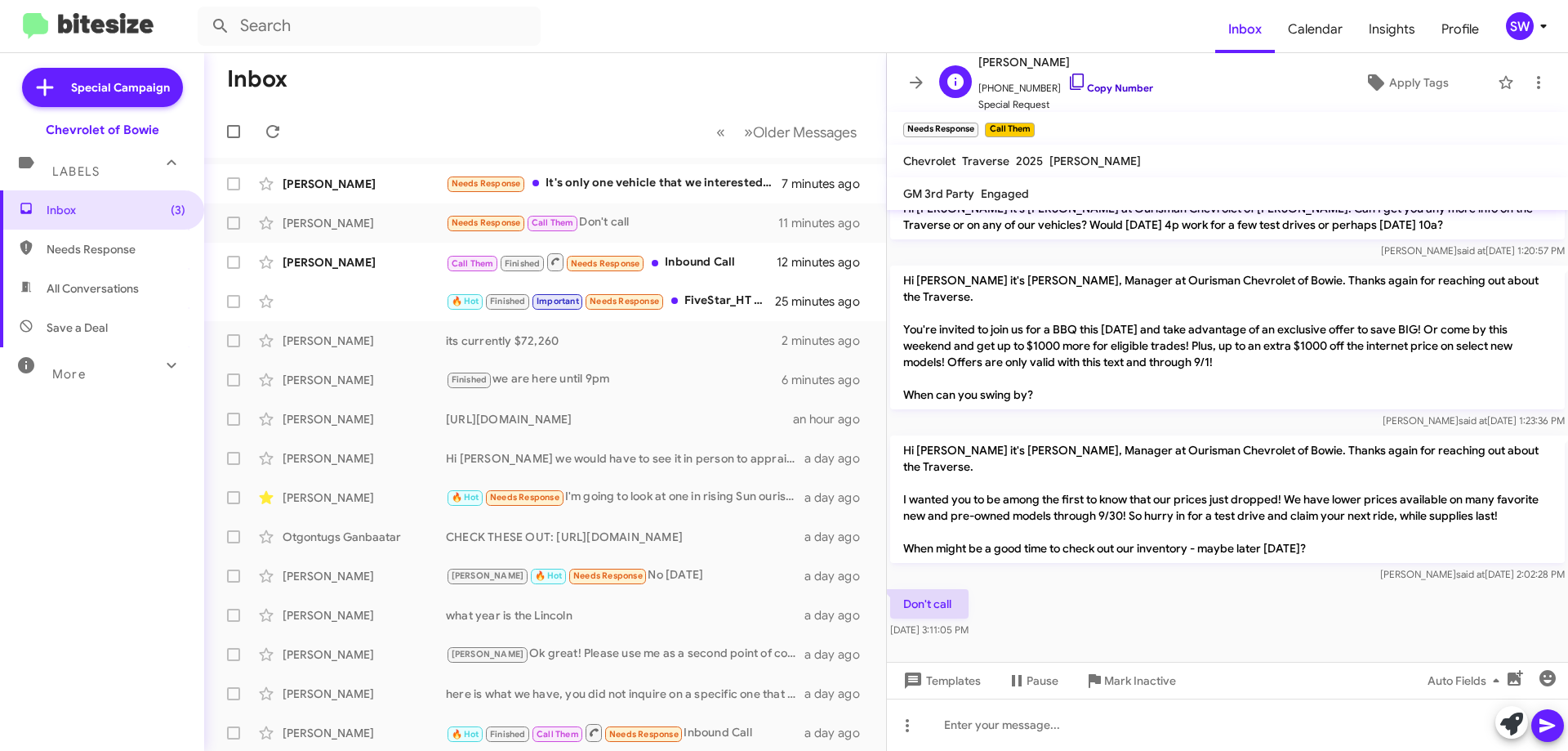
click at [1067, 85] on icon at bounding box center [1077, 82] width 20 height 20
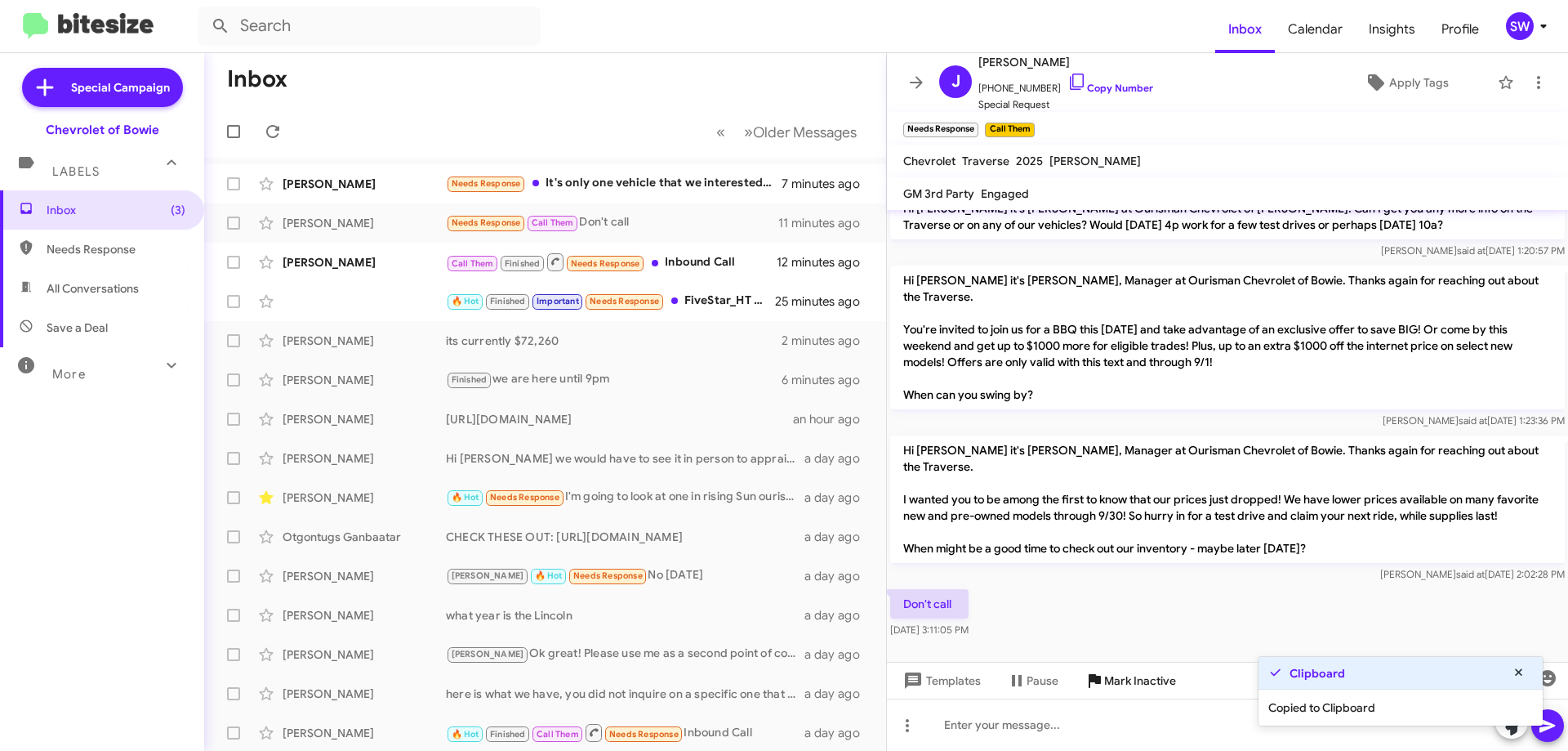
drag, startPoint x: 1131, startPoint y: 677, endPoint x: 1134, endPoint y: 669, distance: 8.5
click at [1131, 676] on span "Mark Inactive" at bounding box center [1140, 680] width 72 height 29
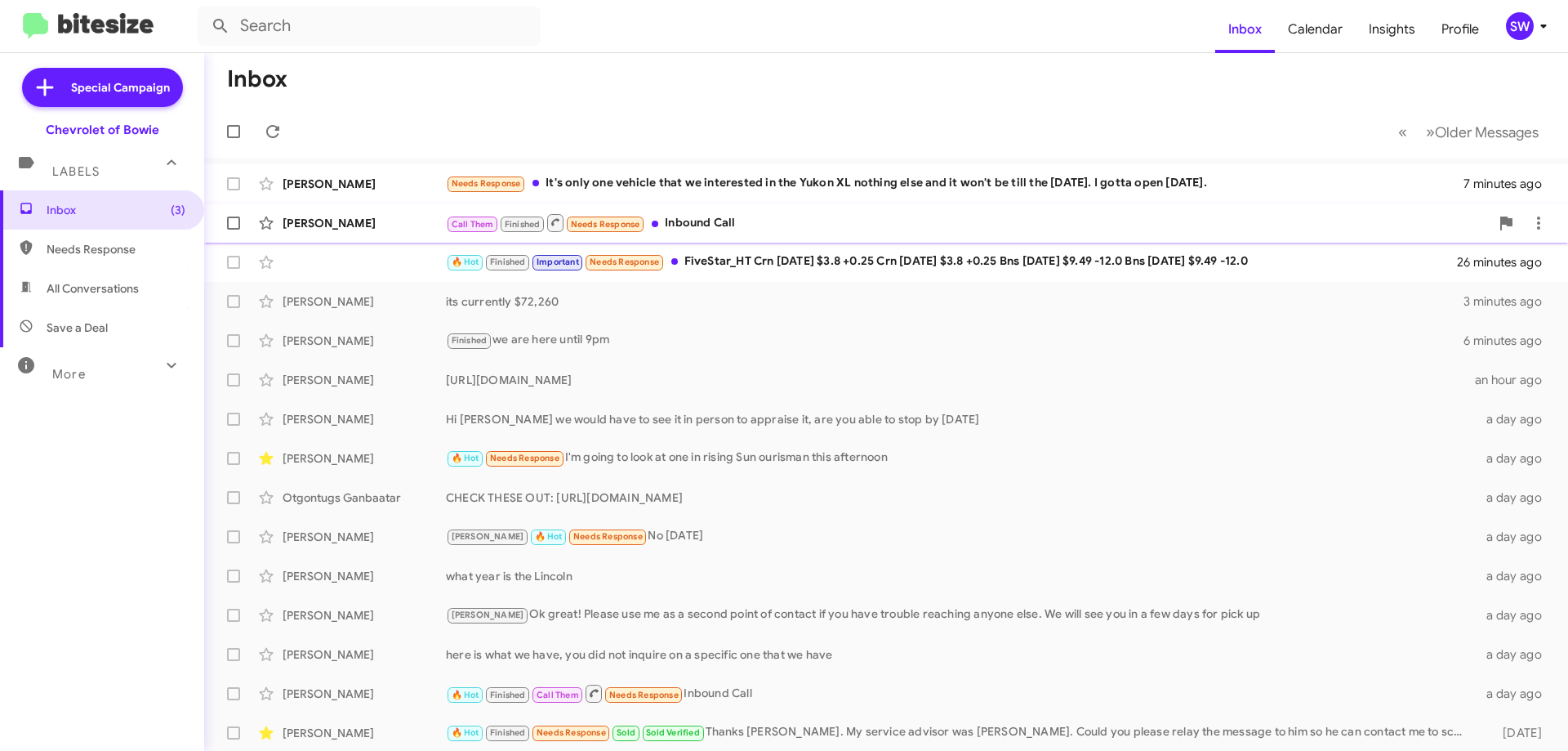
click at [728, 225] on div "Call Them Finished Needs Response Inbound Call" at bounding box center [967, 223] width 1043 height 20
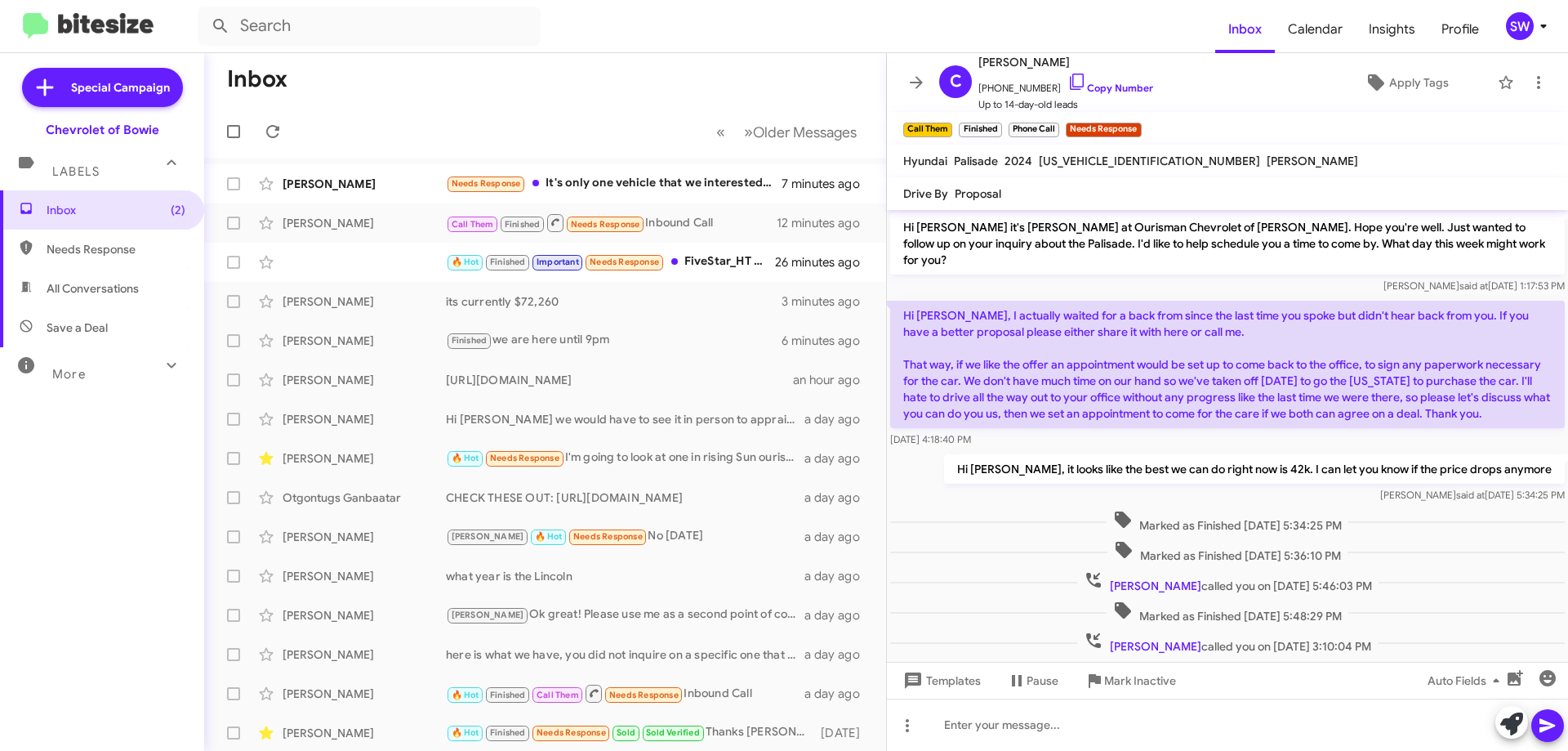
scroll to position [106, 0]
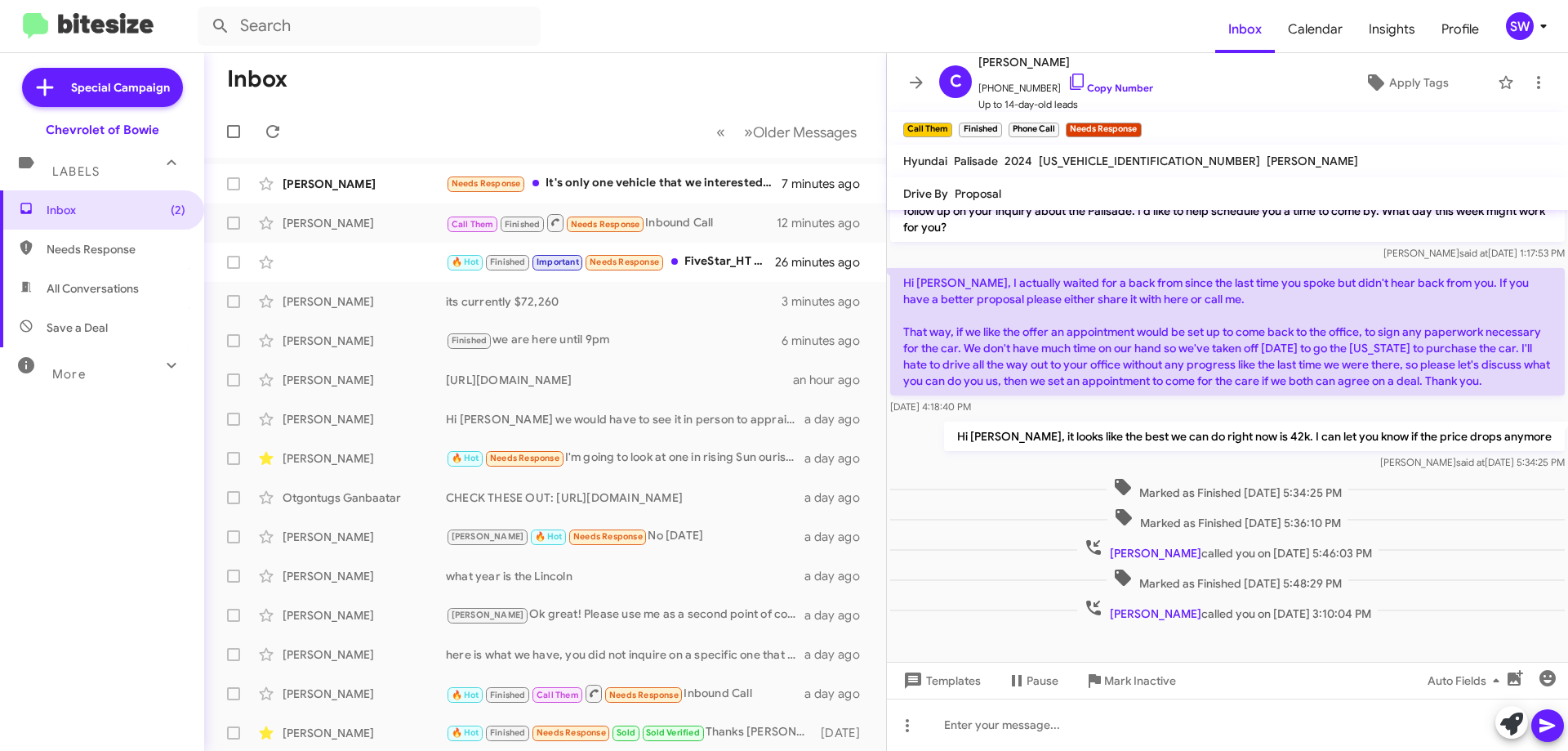
drag, startPoint x: 1064, startPoint y: 80, endPoint x: 1079, endPoint y: 188, distance: 109.0
click at [1067, 80] on icon at bounding box center [1077, 82] width 20 height 20
drag, startPoint x: 1106, startPoint y: 680, endPoint x: 1442, endPoint y: 639, distance: 338.5
click at [1115, 680] on span "Mark Inactive" at bounding box center [1140, 680] width 72 height 29
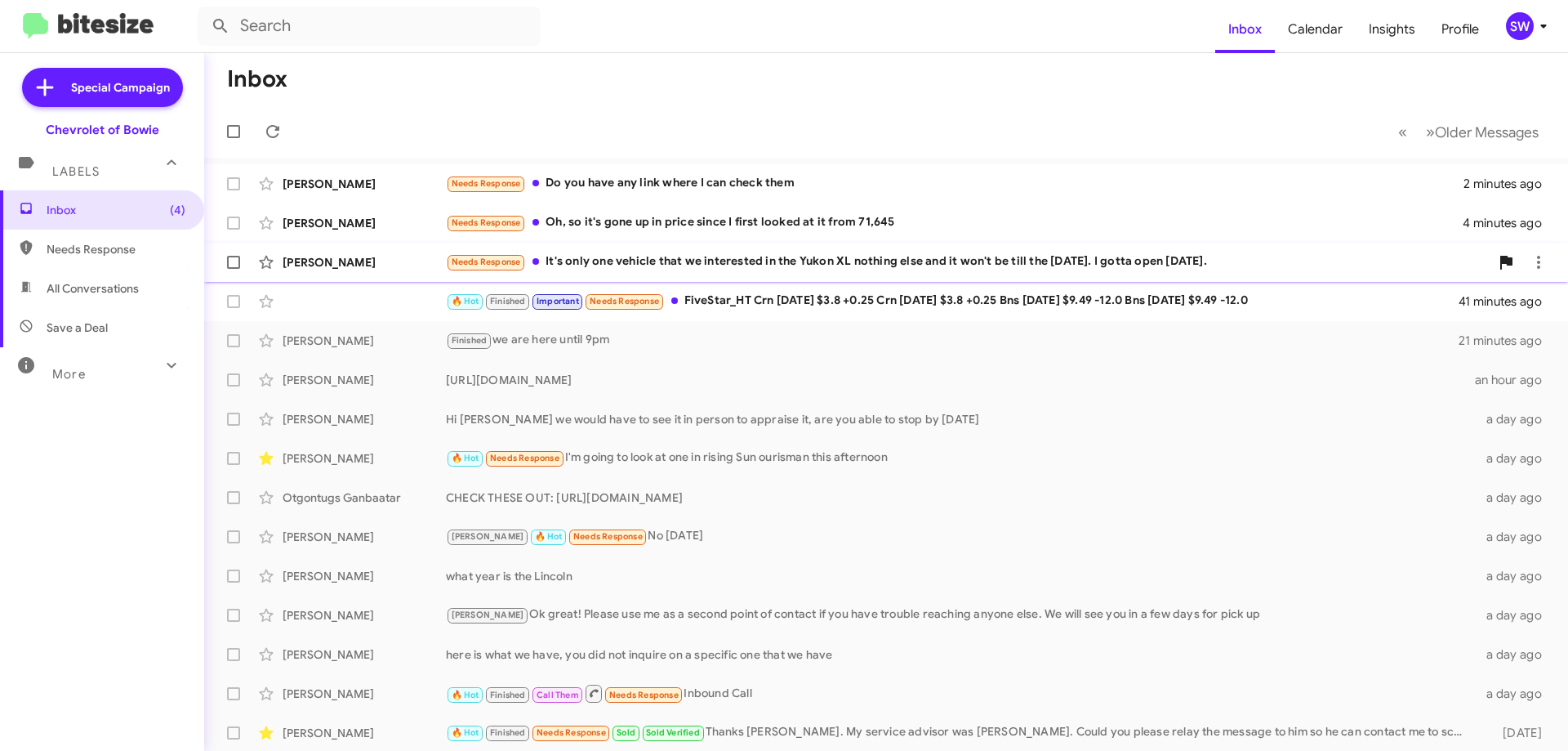
drag, startPoint x: 791, startPoint y: 263, endPoint x: 813, endPoint y: 256, distance: 23.1
click at [794, 262] on div "Needs Response It's only one vehicle that we interested in the Yukon XL nothing…" at bounding box center [967, 262] width 1043 height 19
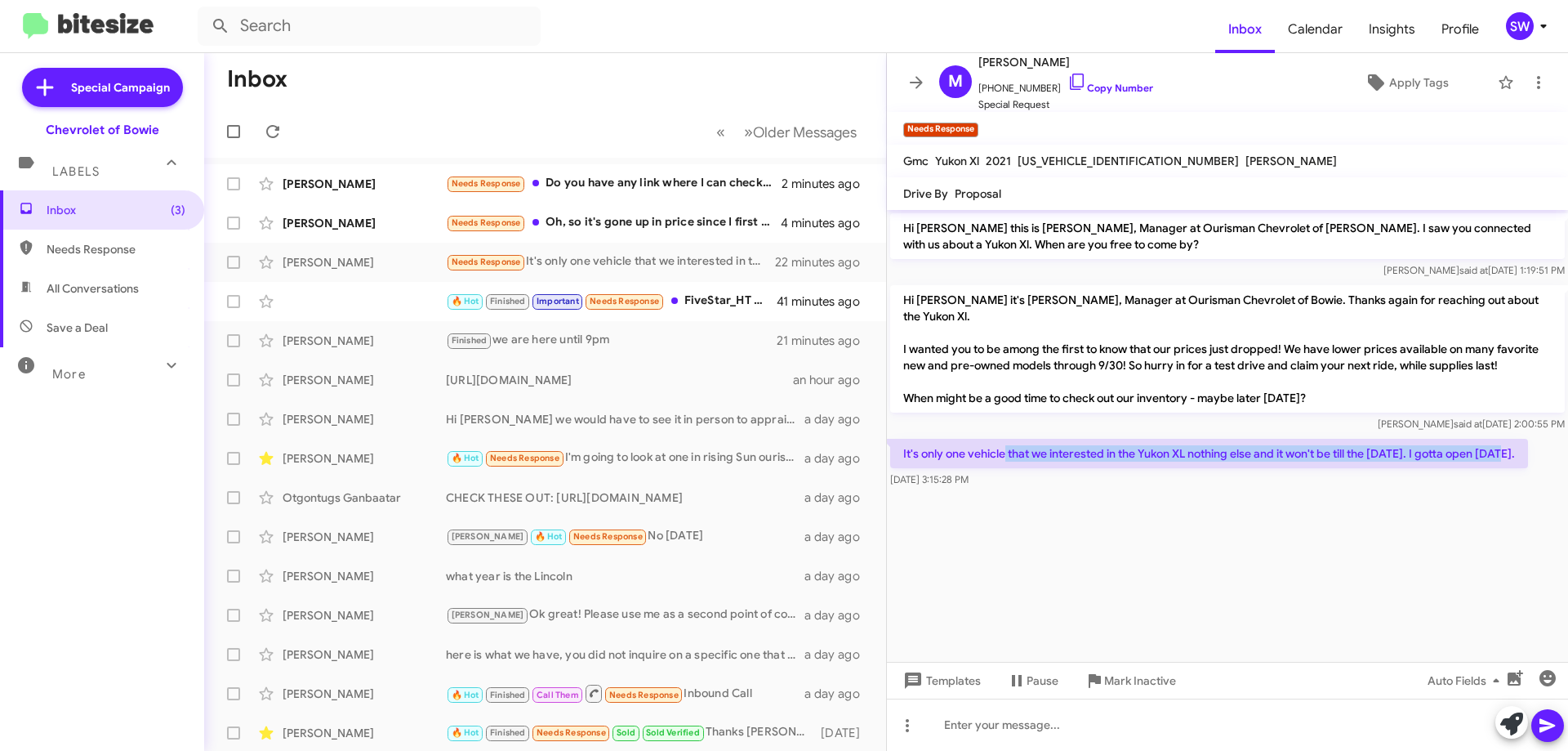
drag, startPoint x: 1021, startPoint y: 448, endPoint x: 1505, endPoint y: 452, distance: 484.0
click at [1505, 452] on p "It's only one vehicle that we interested in the Yukon XL nothing else and it wo…" at bounding box center [1209, 452] width 638 height 29
click at [1366, 467] on div "It's only one vehicle that we interested in the Yukon XL nothing else and it wo…" at bounding box center [1209, 462] width 638 height 49
click at [1351, 488] on div "It's only one vehicle that we interested in the Yukon XL nothing else and it wo…" at bounding box center [1227, 463] width 681 height 56
drag, startPoint x: 1057, startPoint y: 83, endPoint x: 1119, endPoint y: 79, distance: 62.1
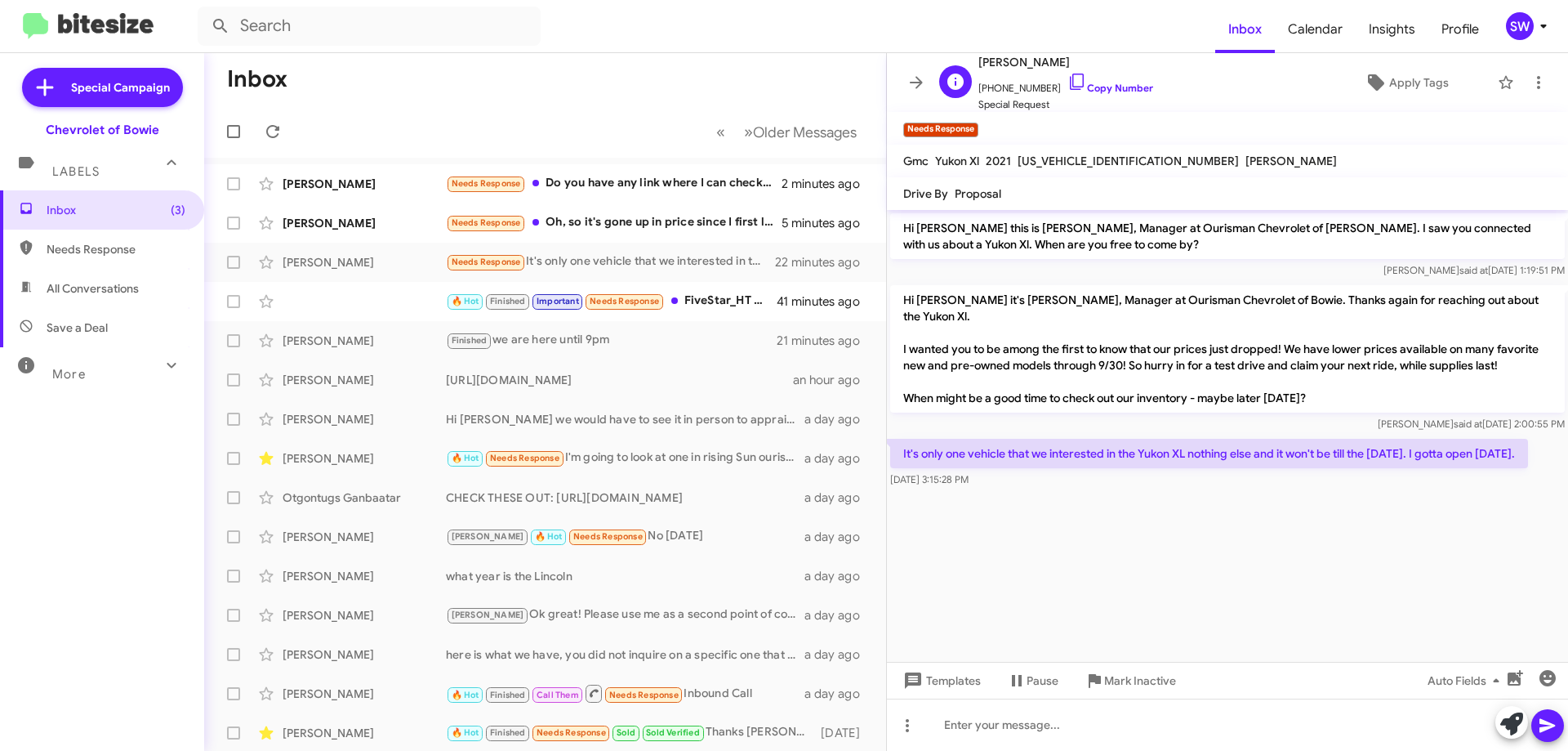
click at [1067, 83] on icon at bounding box center [1077, 82] width 20 height 20
click at [1135, 673] on span "Mark Inactive" at bounding box center [1140, 680] width 72 height 29
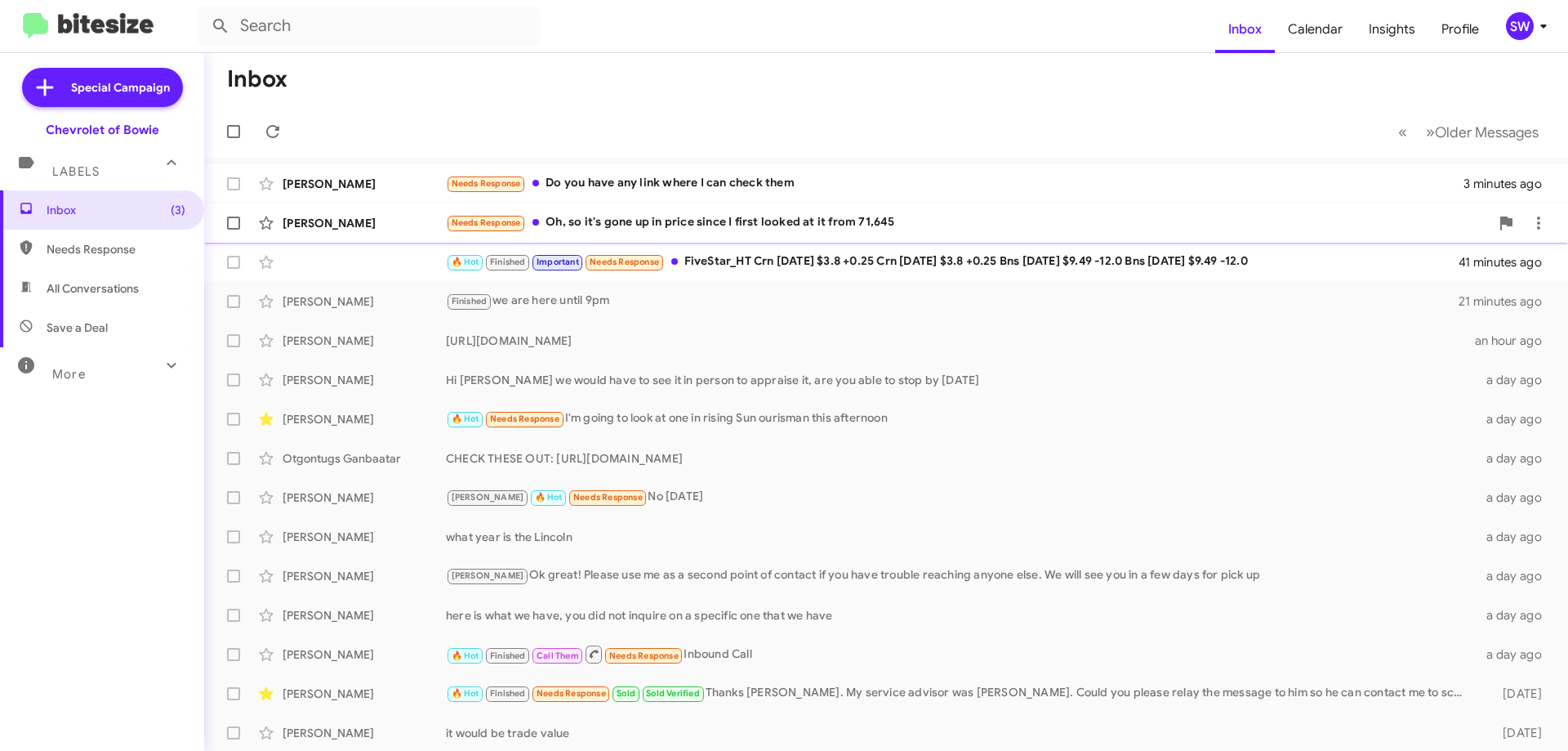
click at [695, 227] on div "Needs Response Oh, so it's gone up in price since I first looked at it from 71,…" at bounding box center [967, 223] width 1043 height 19
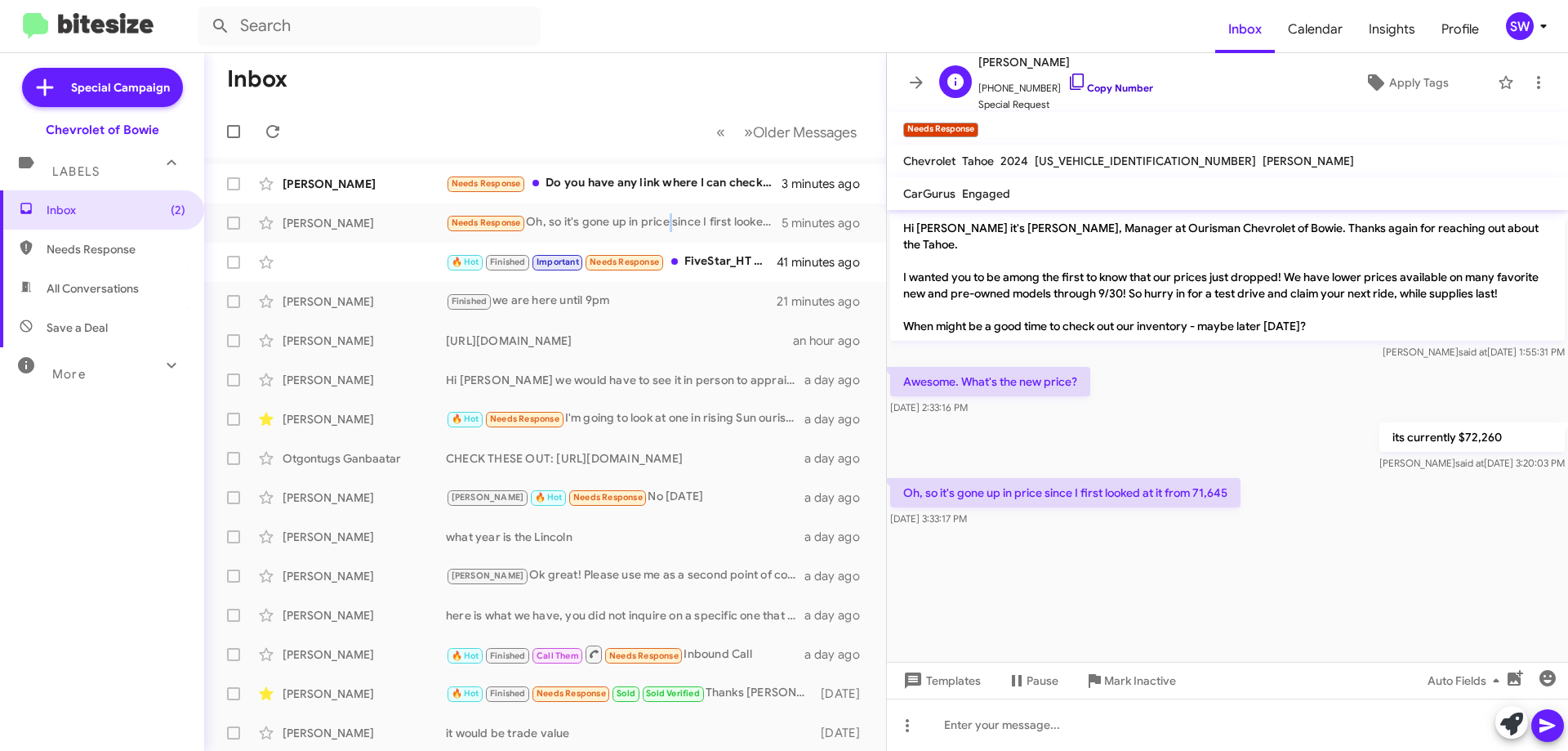
click at [1067, 77] on icon at bounding box center [1077, 82] width 20 height 20
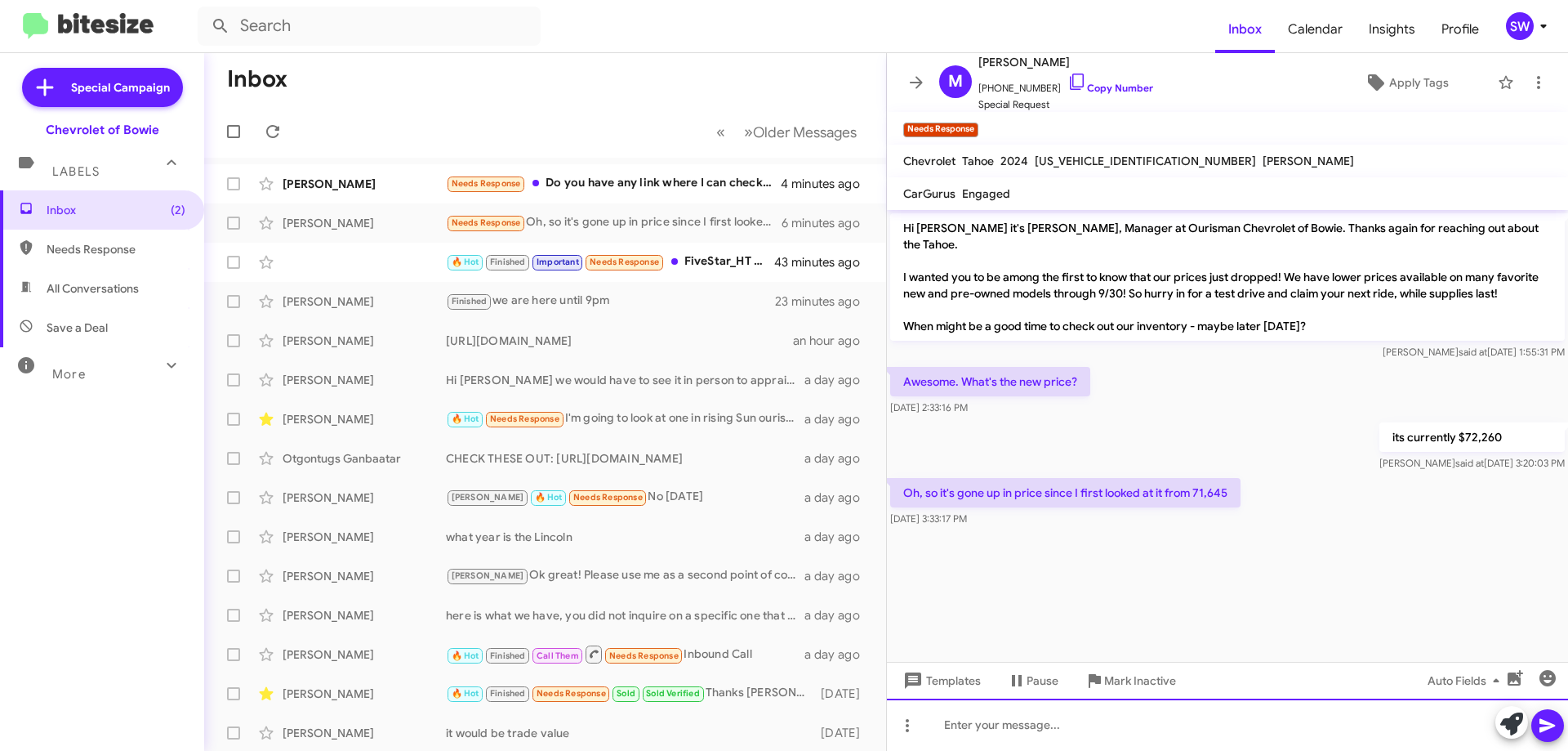
click at [1122, 728] on div at bounding box center [1227, 724] width 681 height 52
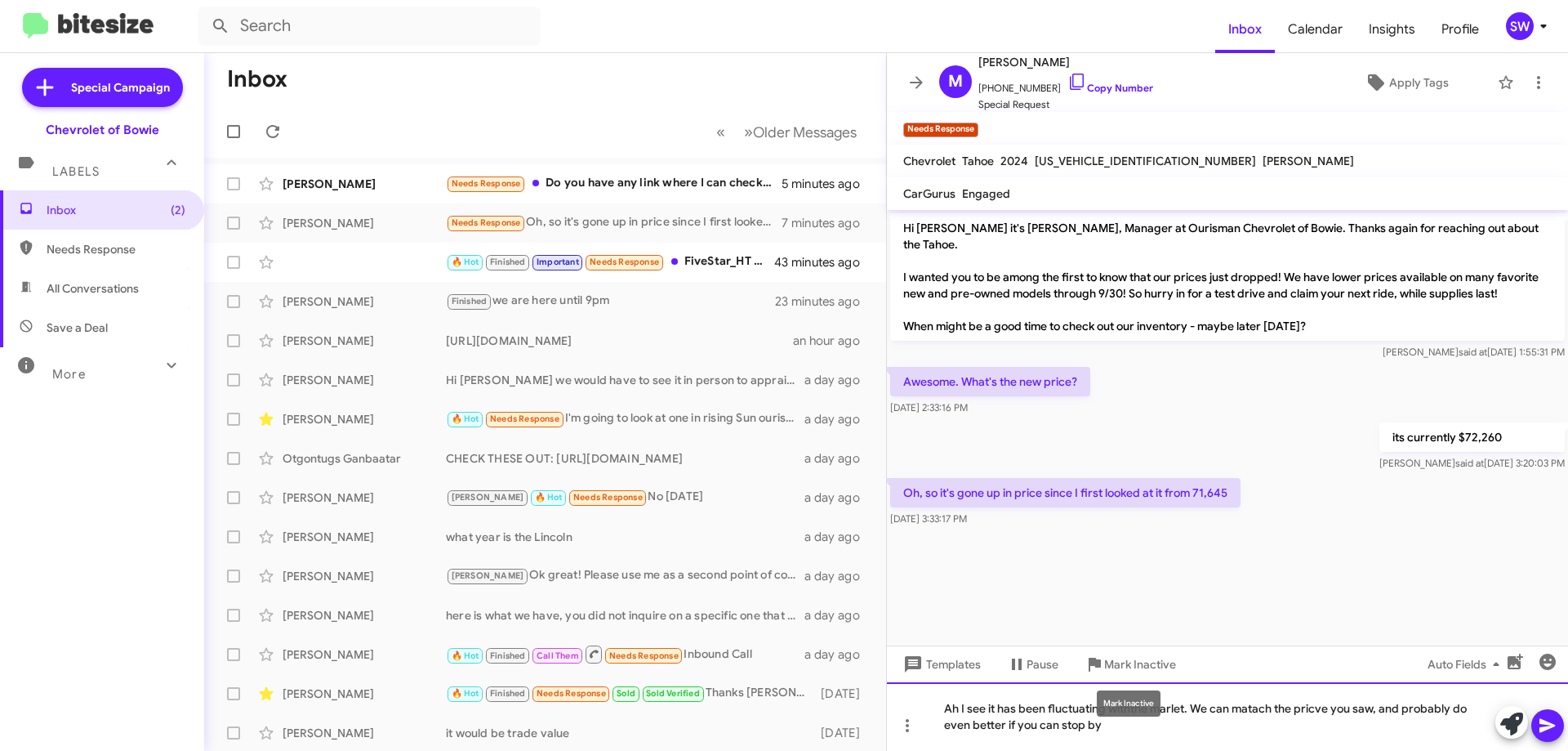
drag, startPoint x: 1133, startPoint y: 701, endPoint x: 1173, endPoint y: 719, distance: 43.9
click at [1174, 718] on div "Ah I see it has been fluctuating withthe marlet. We can matach the pricve you s…" at bounding box center [1227, 716] width 681 height 69
drag, startPoint x: 1264, startPoint y: 708, endPoint x: 1222, endPoint y: 707, distance: 42.0
click at [1199, 705] on div "Ah I see it has been fluctuating with the market. We can matach the pricve you …" at bounding box center [1227, 716] width 681 height 69
click at [1264, 707] on div "Ah I see it has been fluctuating with the market. We can matach the pricve you …" at bounding box center [1227, 716] width 681 height 69
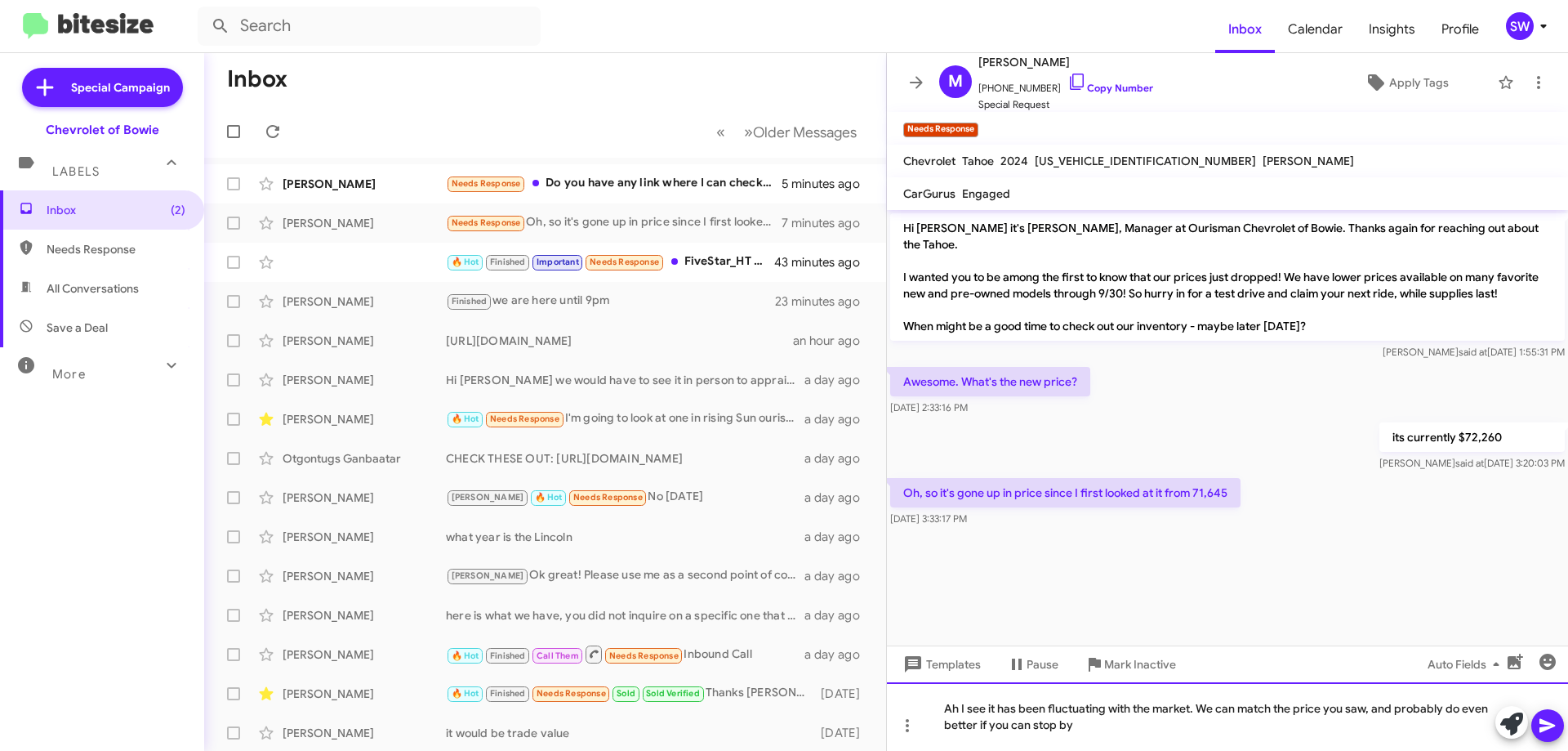
click at [1192, 721] on div "Ah I see it has been fluctuating with the market. We can match the price you sa…" at bounding box center [1227, 716] width 681 height 69
drag, startPoint x: 1542, startPoint y: 726, endPoint x: 1518, endPoint y: 711, distance: 28.3
click at [1542, 727] on icon at bounding box center [1547, 726] width 20 height 20
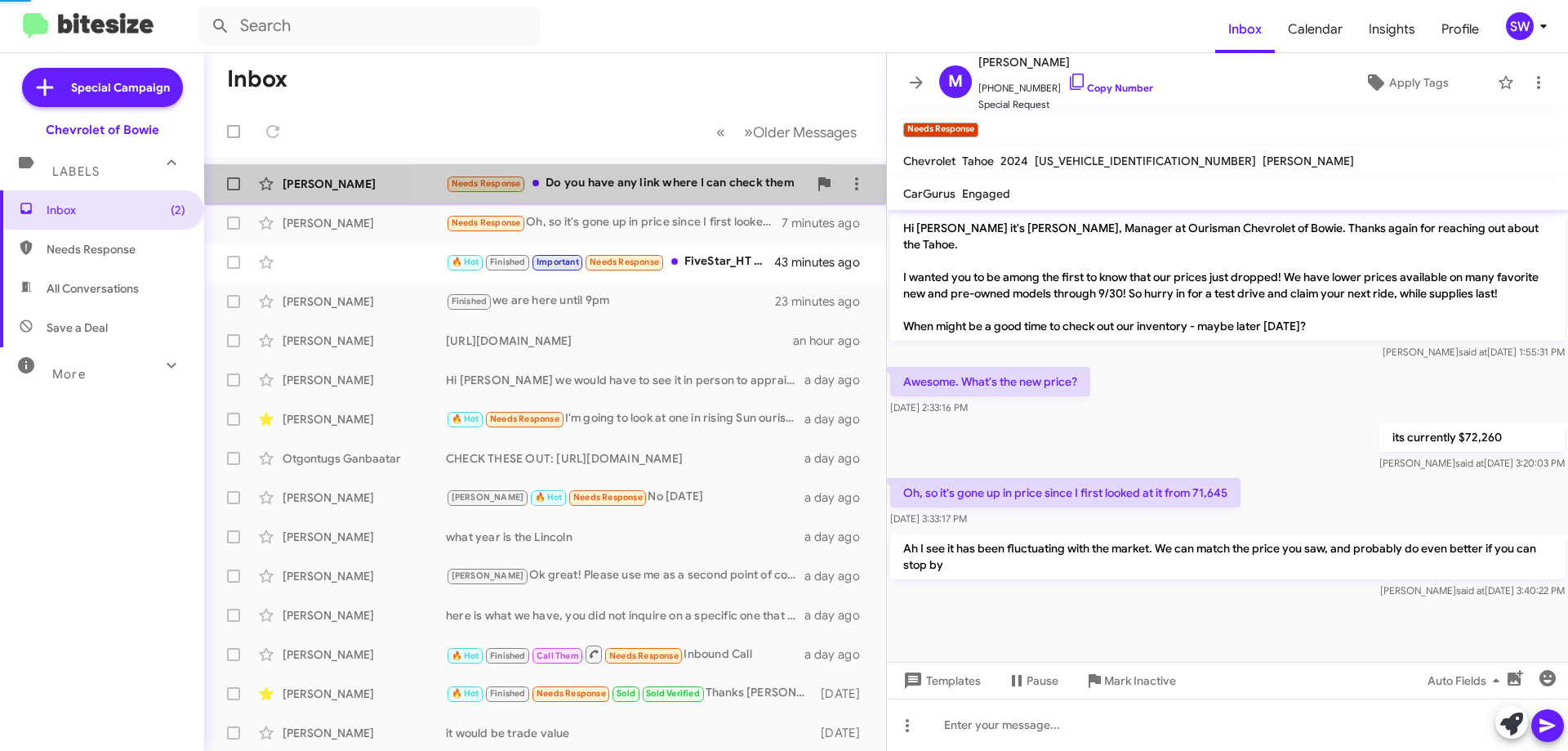
drag, startPoint x: 613, startPoint y: 173, endPoint x: 715, endPoint y: 221, distance: 112.7
click at [613, 173] on div "[PERSON_NAME] Needs Response Do you have any link where I can check them 5 minu…" at bounding box center [545, 184] width 656 height 33
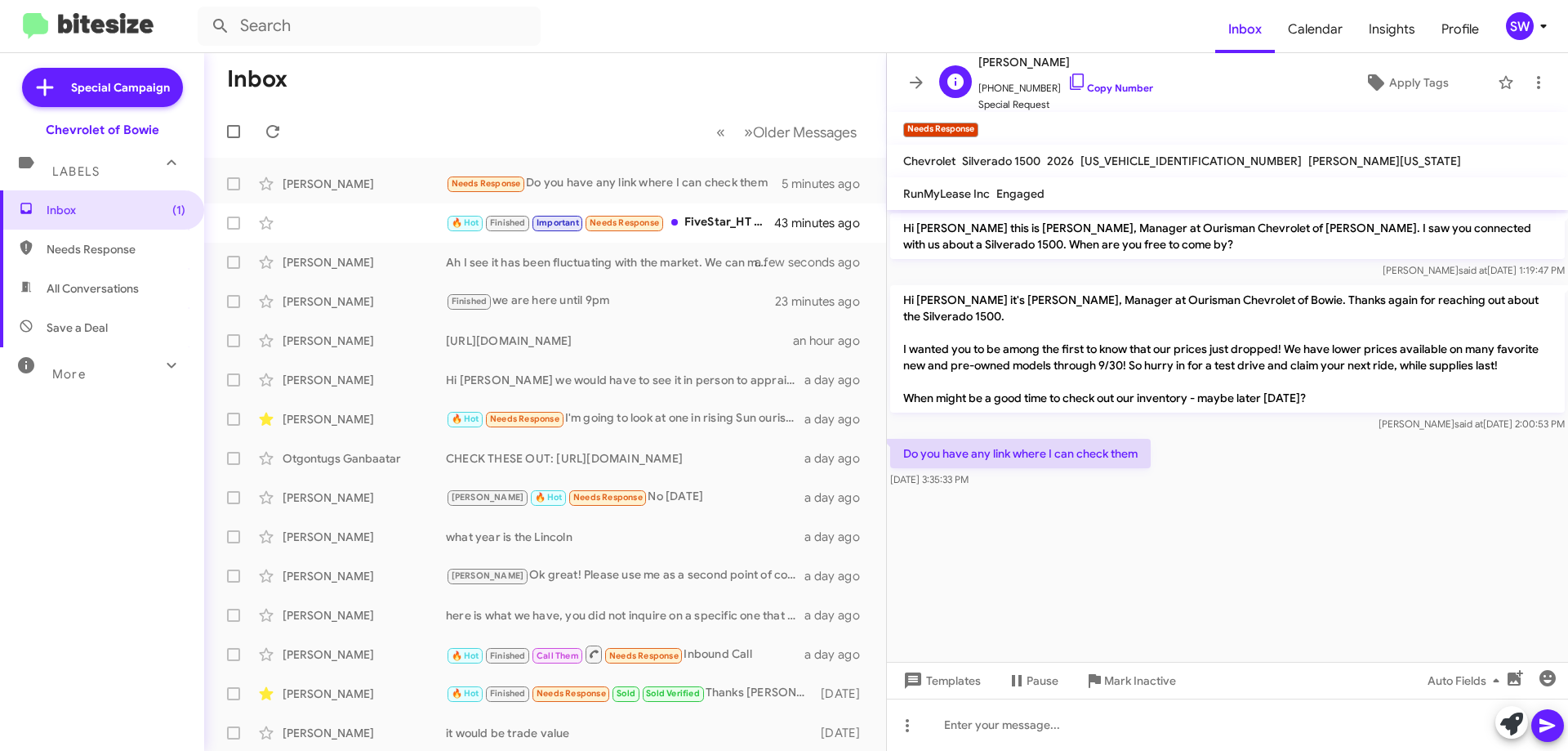
drag, startPoint x: 1060, startPoint y: 79, endPoint x: 1121, endPoint y: 97, distance: 63.6
click at [1067, 79] on icon at bounding box center [1077, 82] width 20 height 20
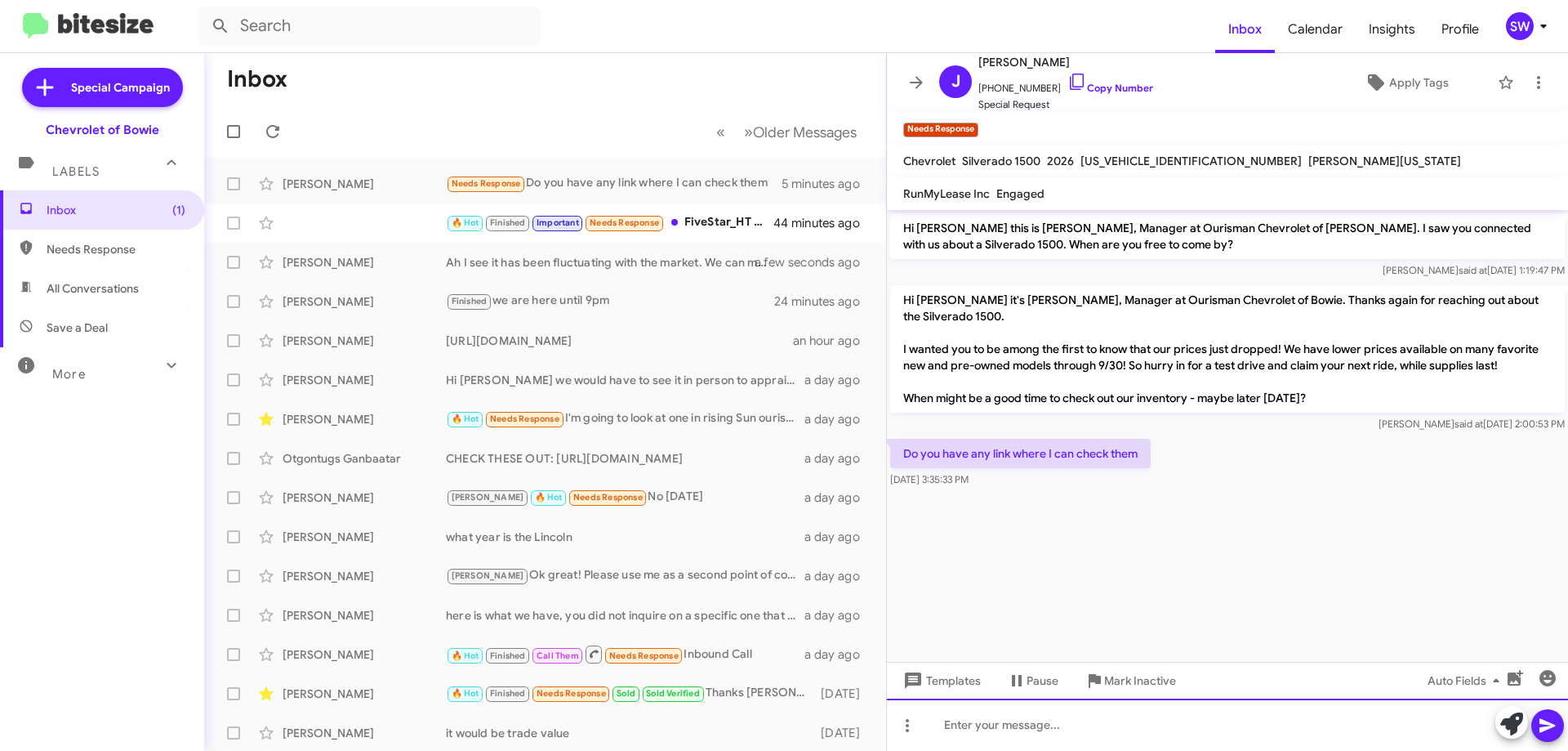
click at [1006, 728] on div at bounding box center [1227, 724] width 681 height 52
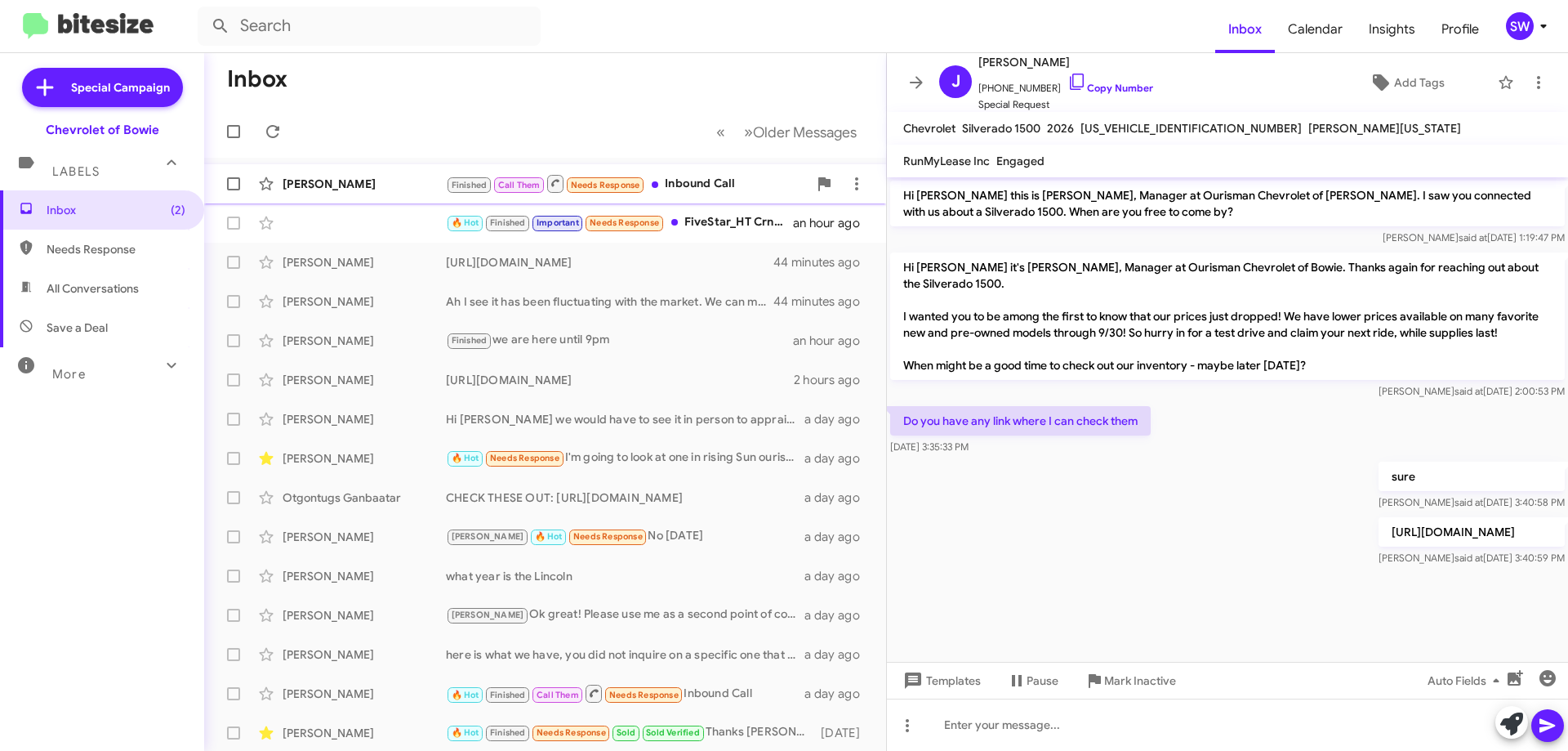
drag, startPoint x: 366, startPoint y: 179, endPoint x: 594, endPoint y: 154, distance: 229.4
click at [366, 180] on div "[PERSON_NAME]" at bounding box center [364, 184] width 164 height 16
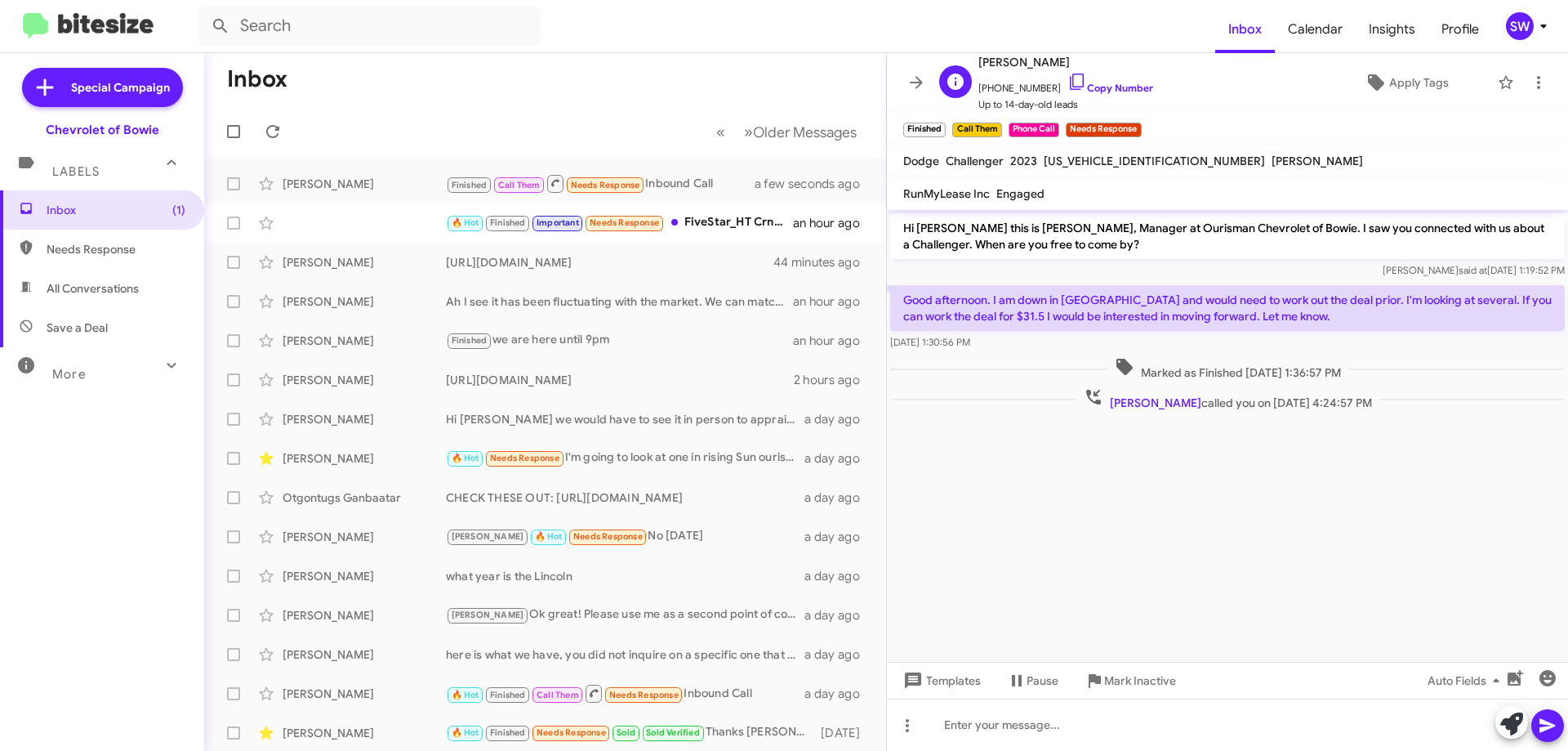
click at [1067, 79] on icon at bounding box center [1077, 82] width 20 height 20
